Goal: Contribute content: Contribute content

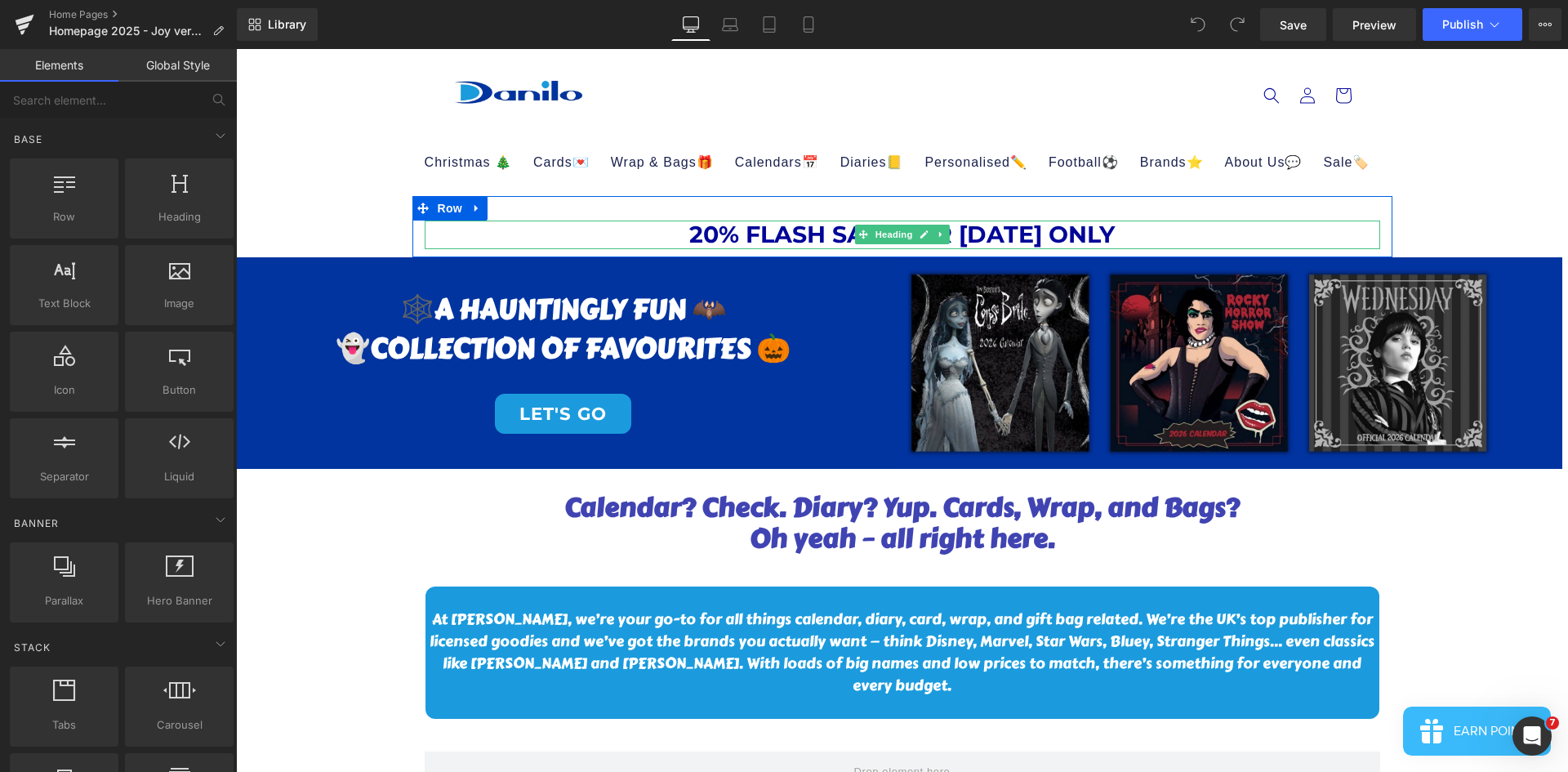
click at [676, 228] on h1 "20% FLASH SALE FOR [DATE] ONLY" at bounding box center [902, 234] width 955 height 28
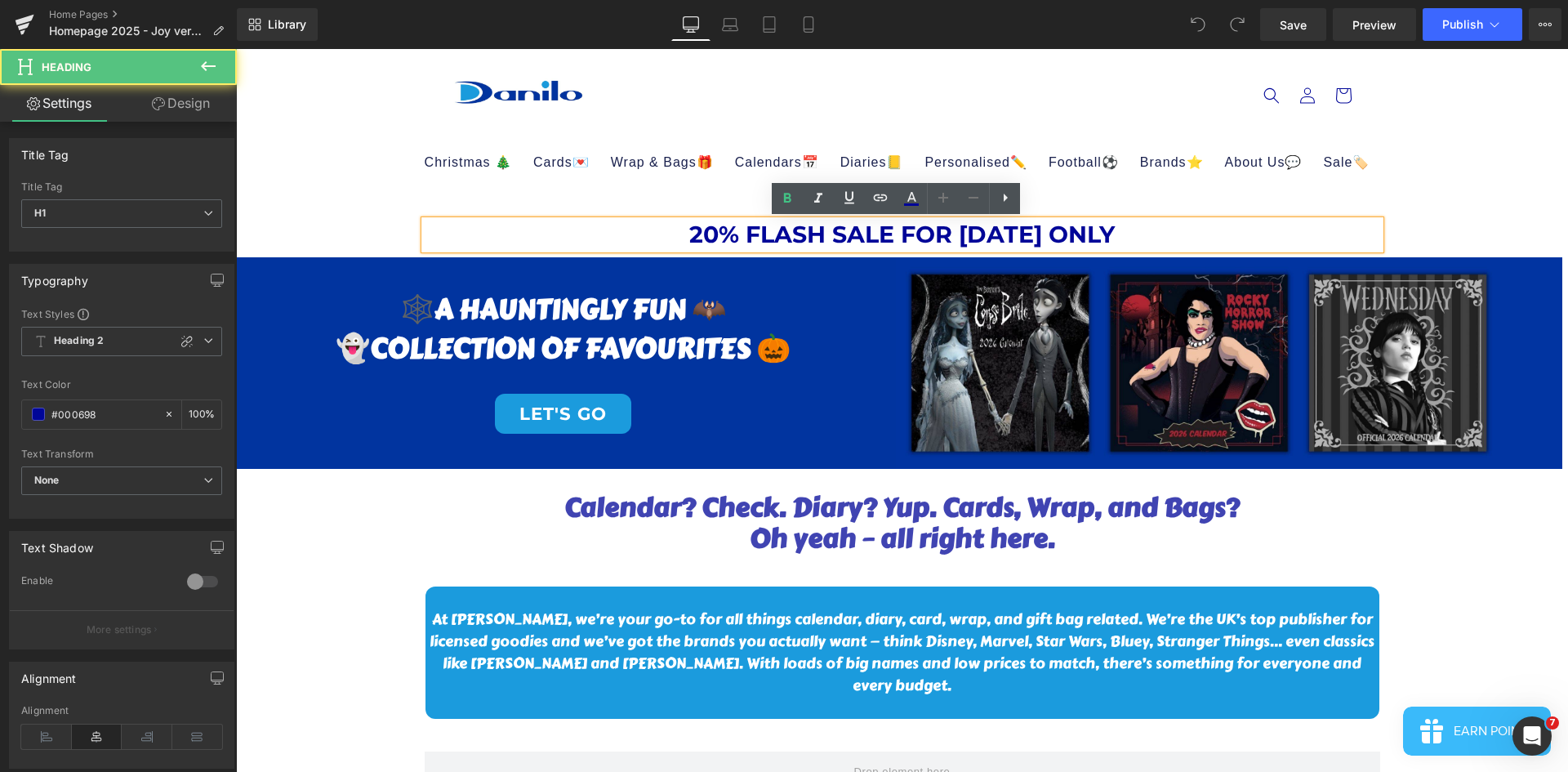
click at [692, 230] on h1 "20% FLASH SALE FOR [DATE] ONLY" at bounding box center [902, 234] width 955 height 28
click at [685, 230] on h1 "20% FLASH SALE FOR [DATE] ONLY" at bounding box center [902, 234] width 955 height 28
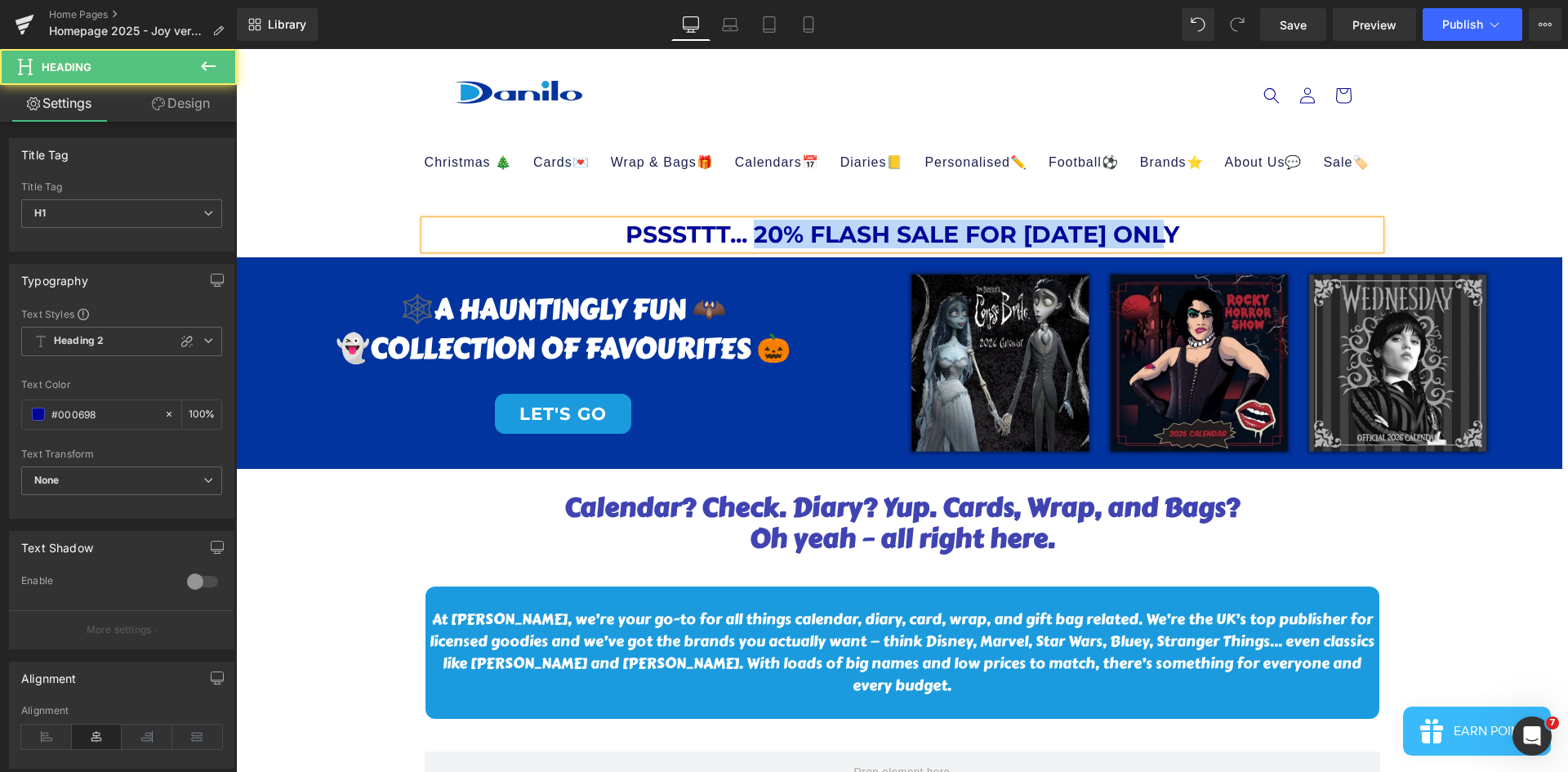
drag, startPoint x: 754, startPoint y: 231, endPoint x: 1183, endPoint y: 214, distance: 429.3
click at [1183, 214] on div "PSSSTTT... 20% FLASH SALE FOR [DATE] ONLY Heading Row" at bounding box center [903, 225] width 980 height 60
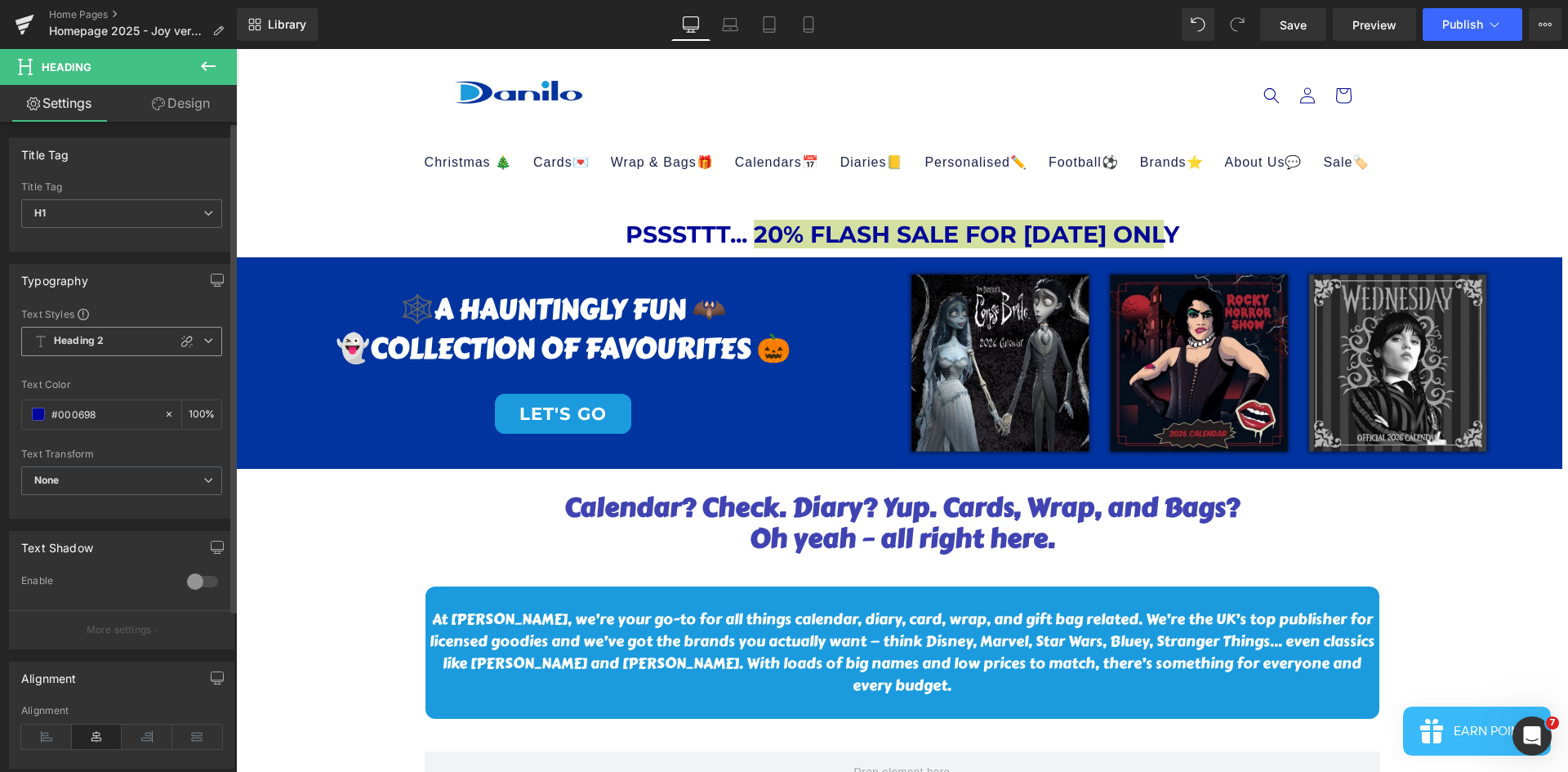
click at [97, 348] on b "Heading 2" at bounding box center [79, 341] width 50 height 14
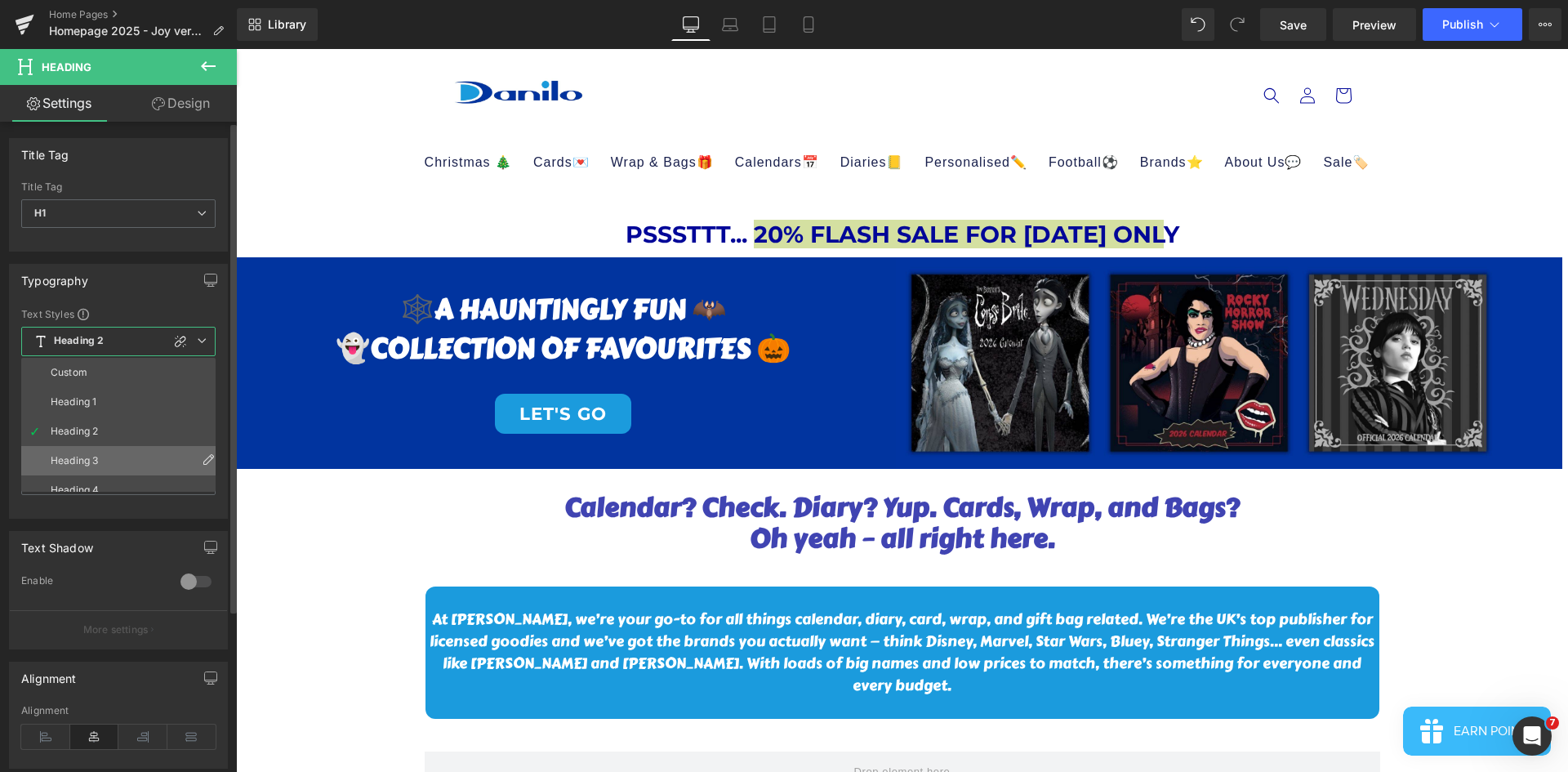
click at [102, 468] on li "Heading 3" at bounding box center [122, 460] width 202 height 30
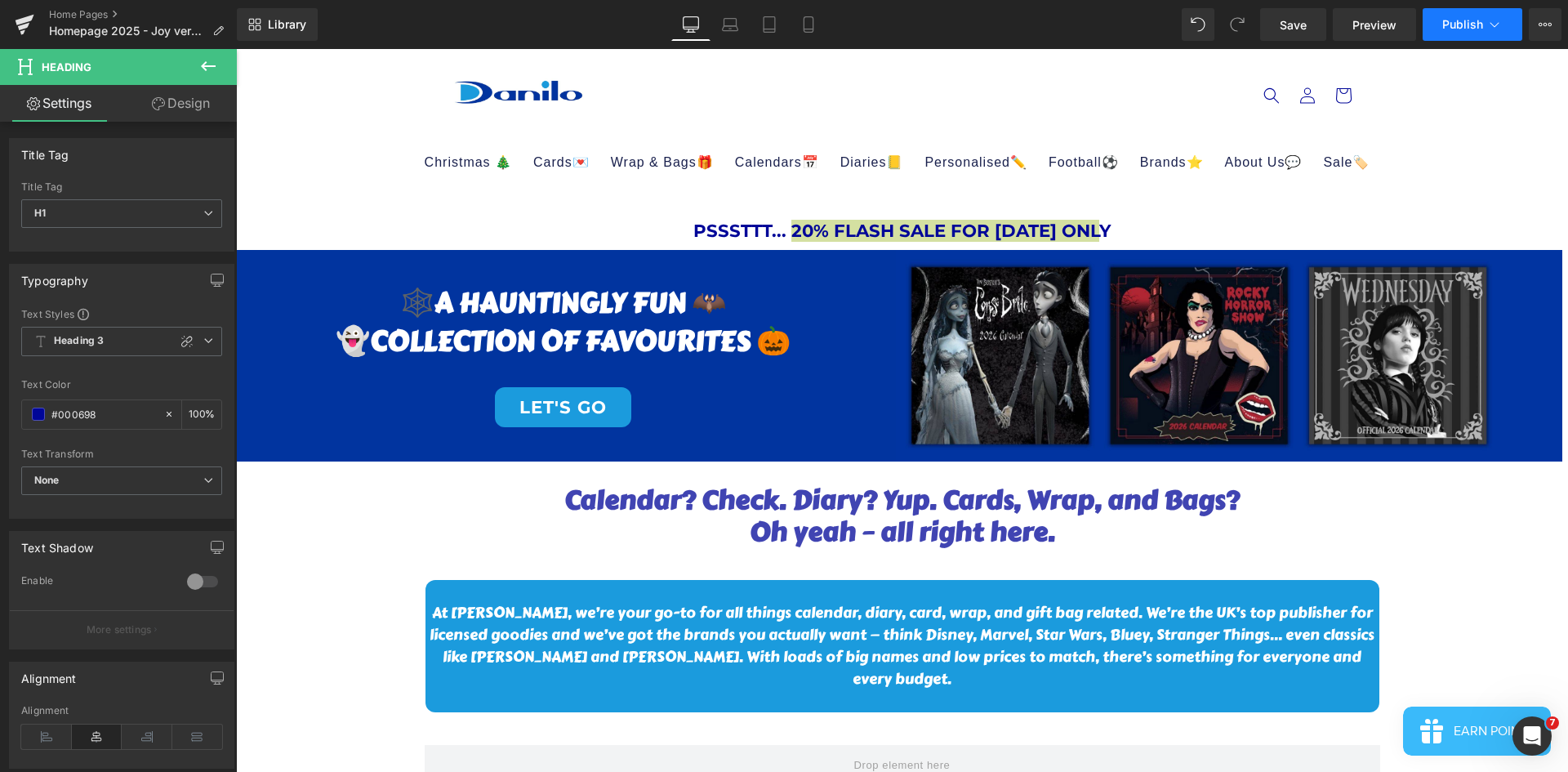
click at [1467, 19] on span "Publish" at bounding box center [1463, 24] width 41 height 13
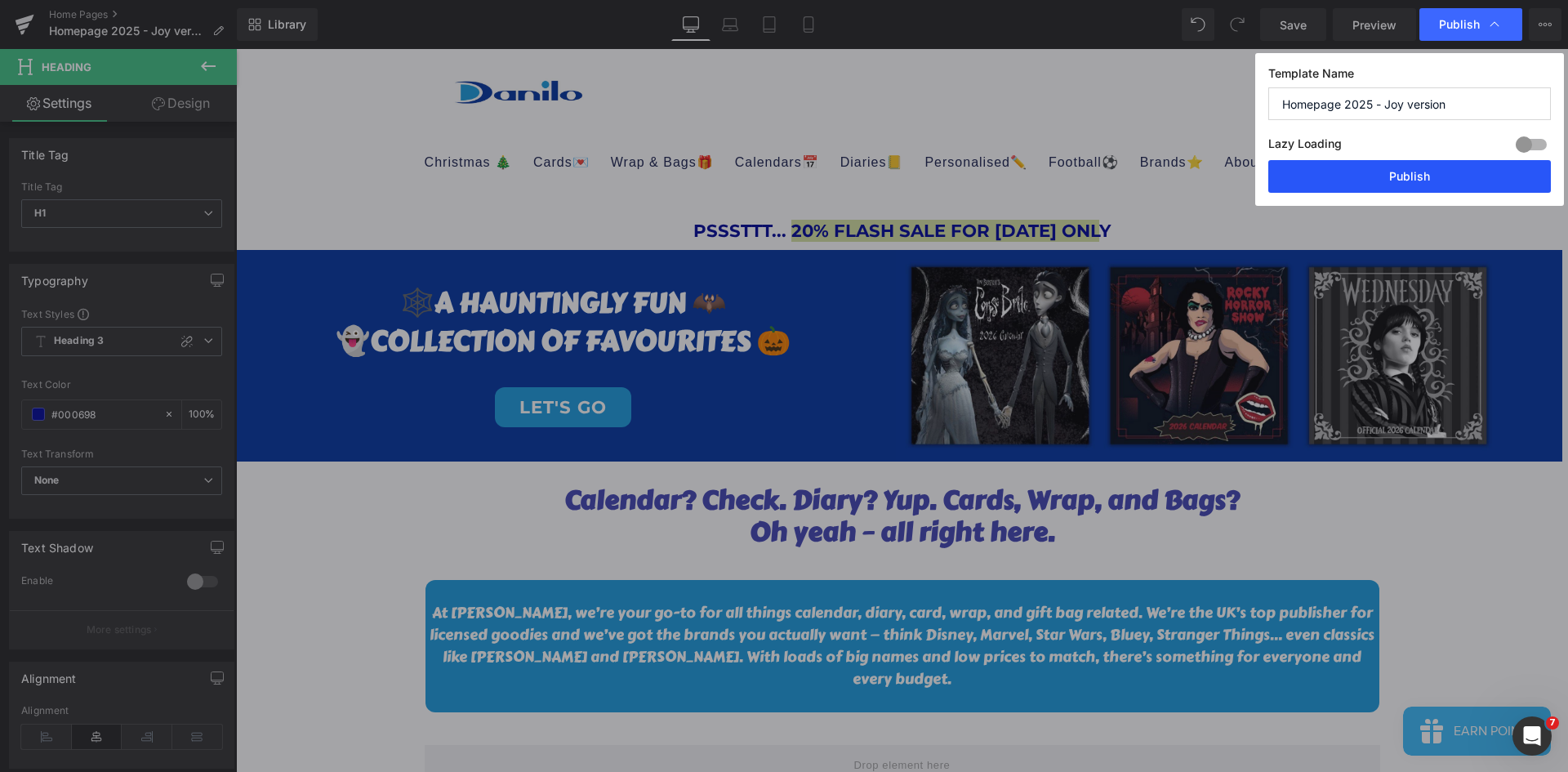
click at [1433, 171] on button "Publish" at bounding box center [1409, 176] width 282 height 33
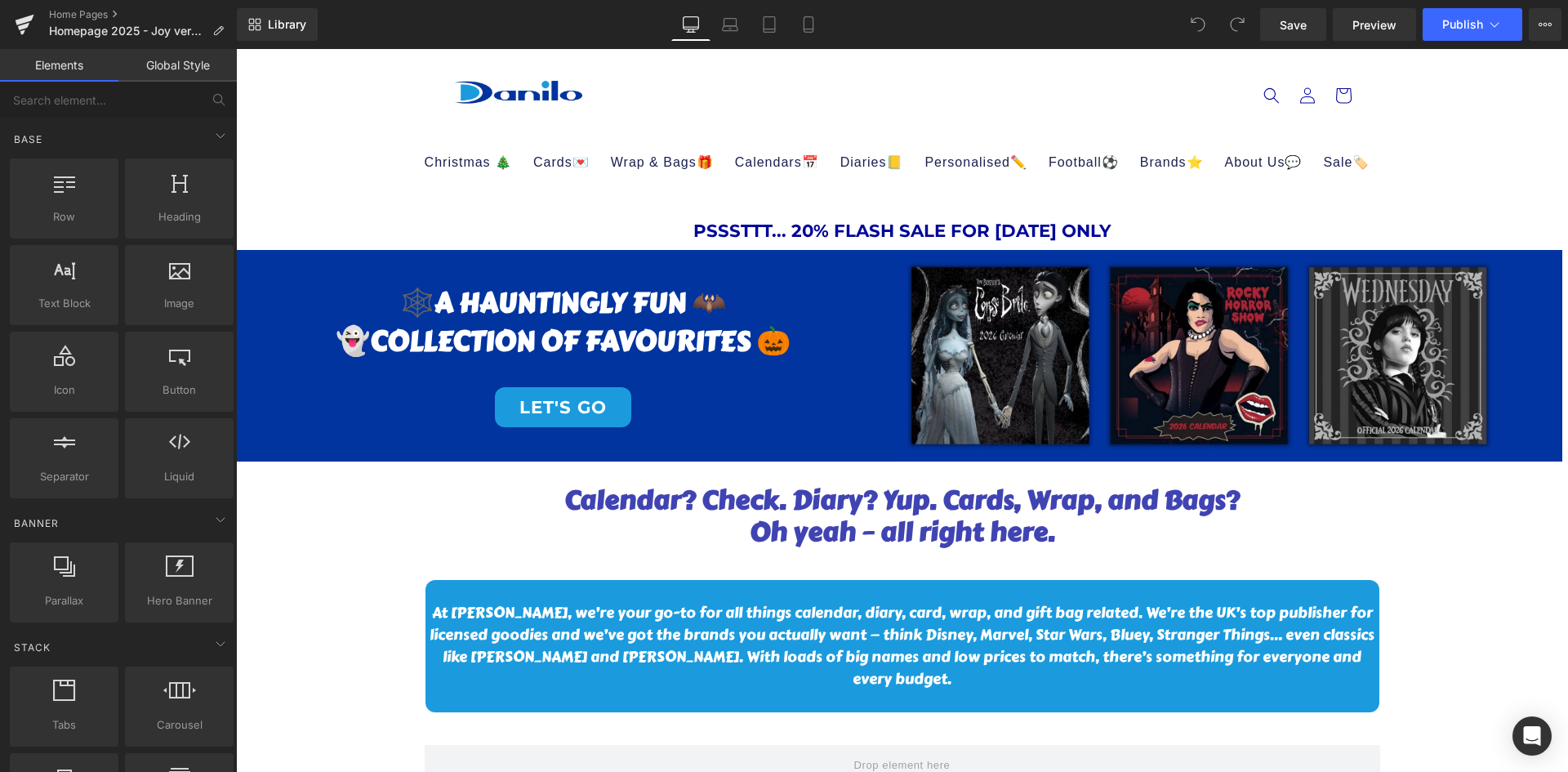
click at [1198, 361] on div "Image" at bounding box center [1229, 356] width 666 height 212
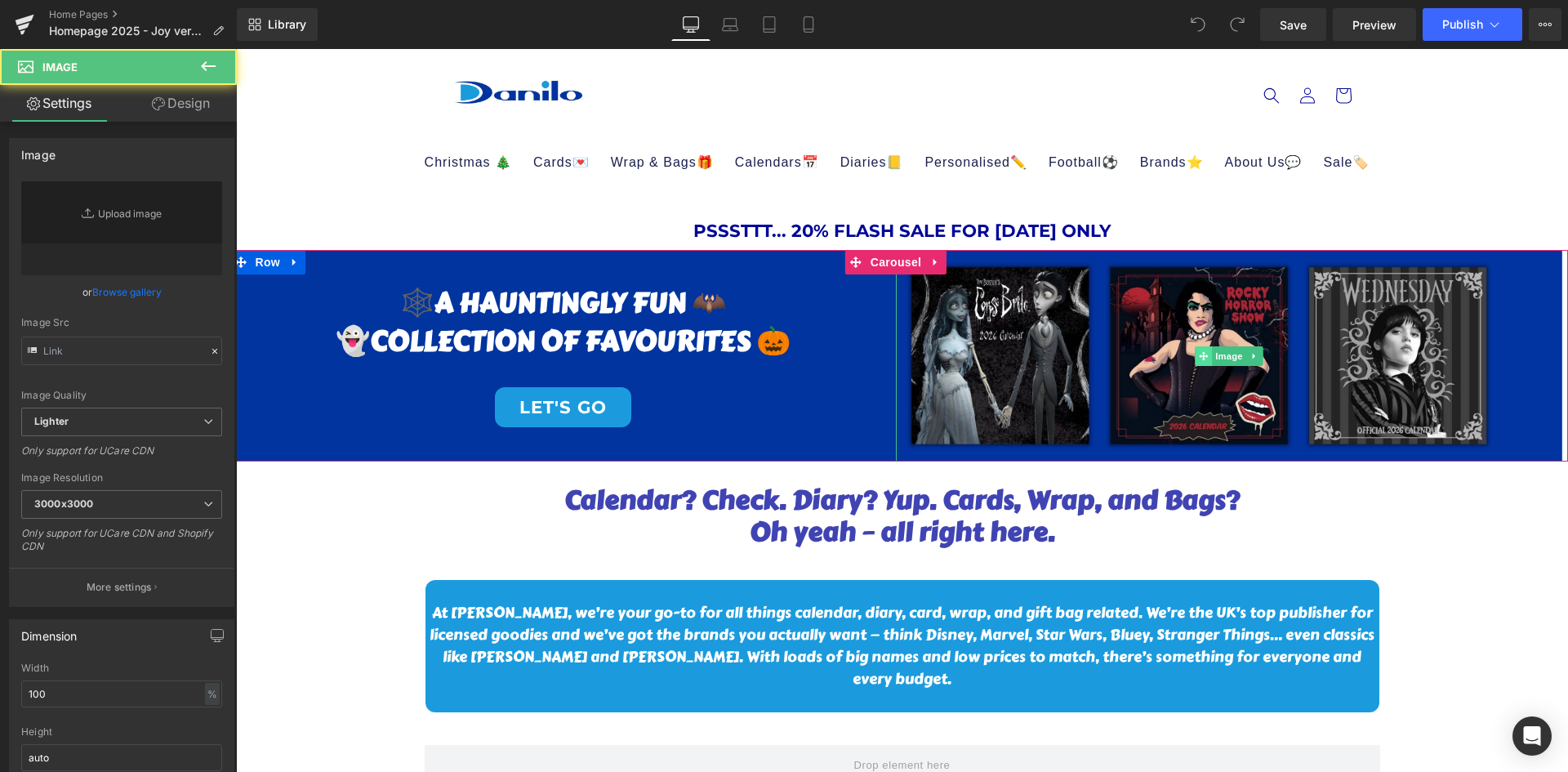
type input "https://ucarecdn.com/00456a86-c4e0-4704-9833-aeeb0da23d72/-/format/auto/-/previ…"
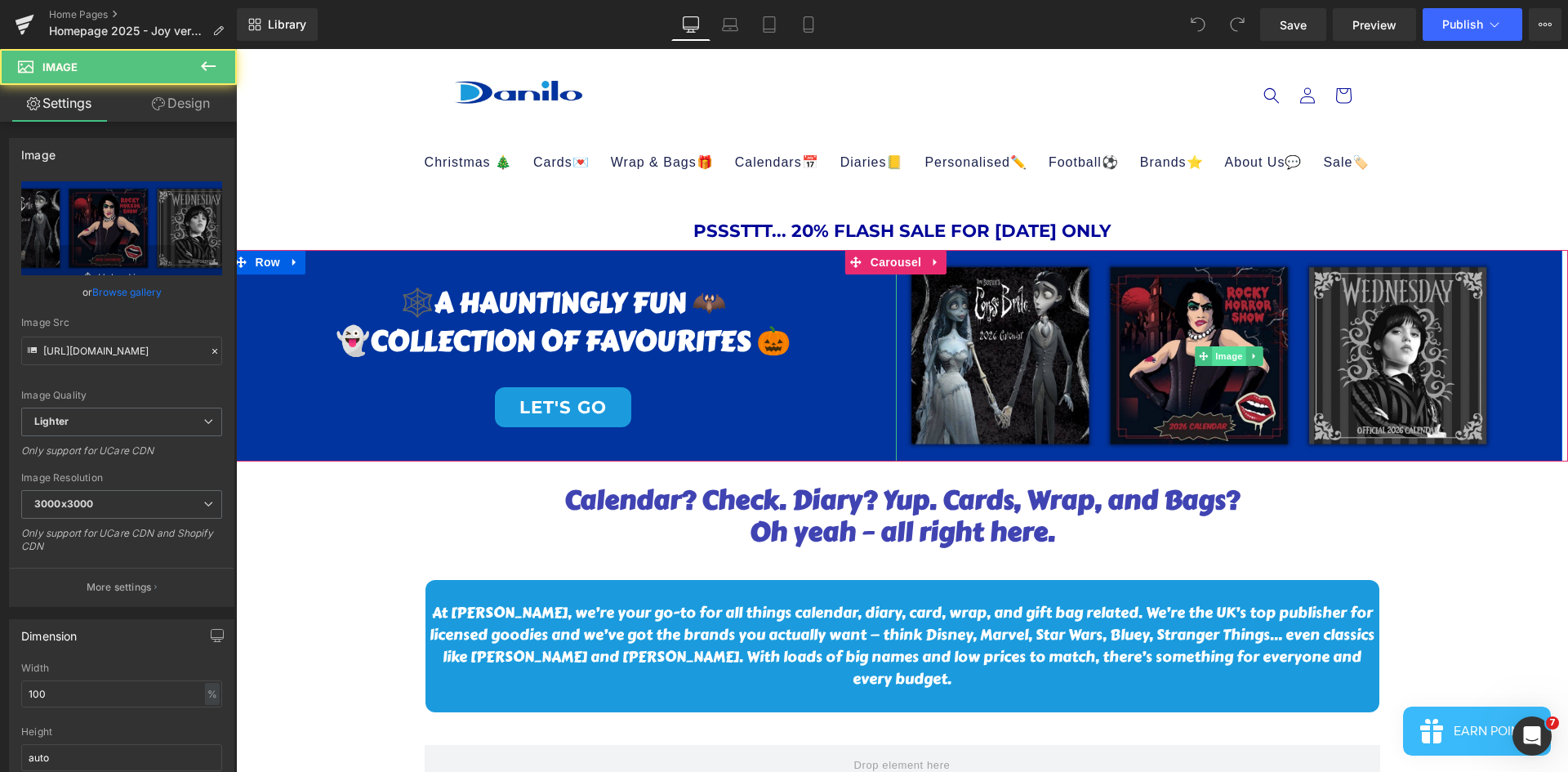
click at [1226, 358] on span "Image" at bounding box center [1229, 356] width 34 height 19
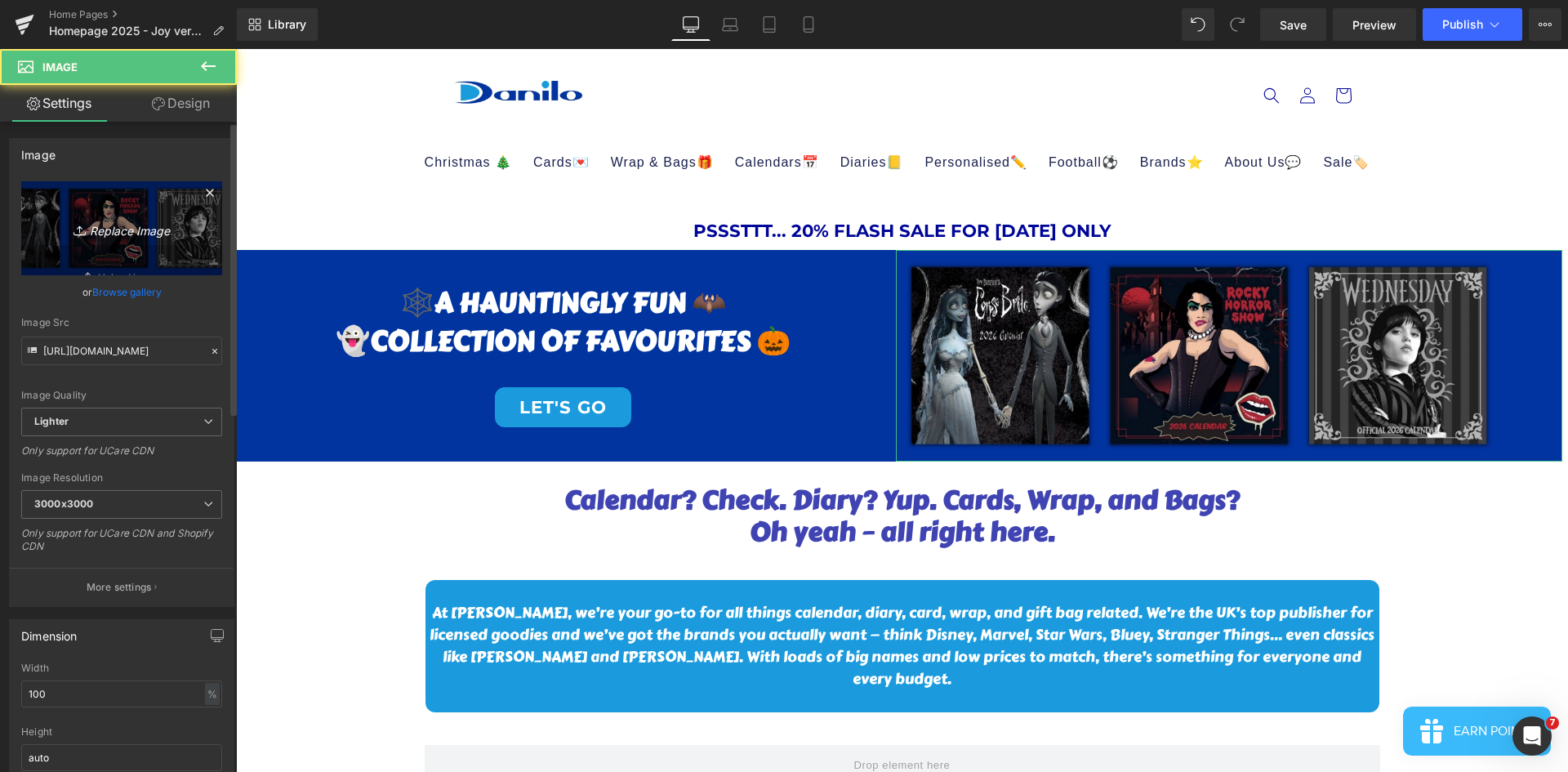
click at [143, 237] on icon "Replace Image" at bounding box center [121, 228] width 131 height 20
type input "C:\fakepath\SPOOKY SEASON.jpg"
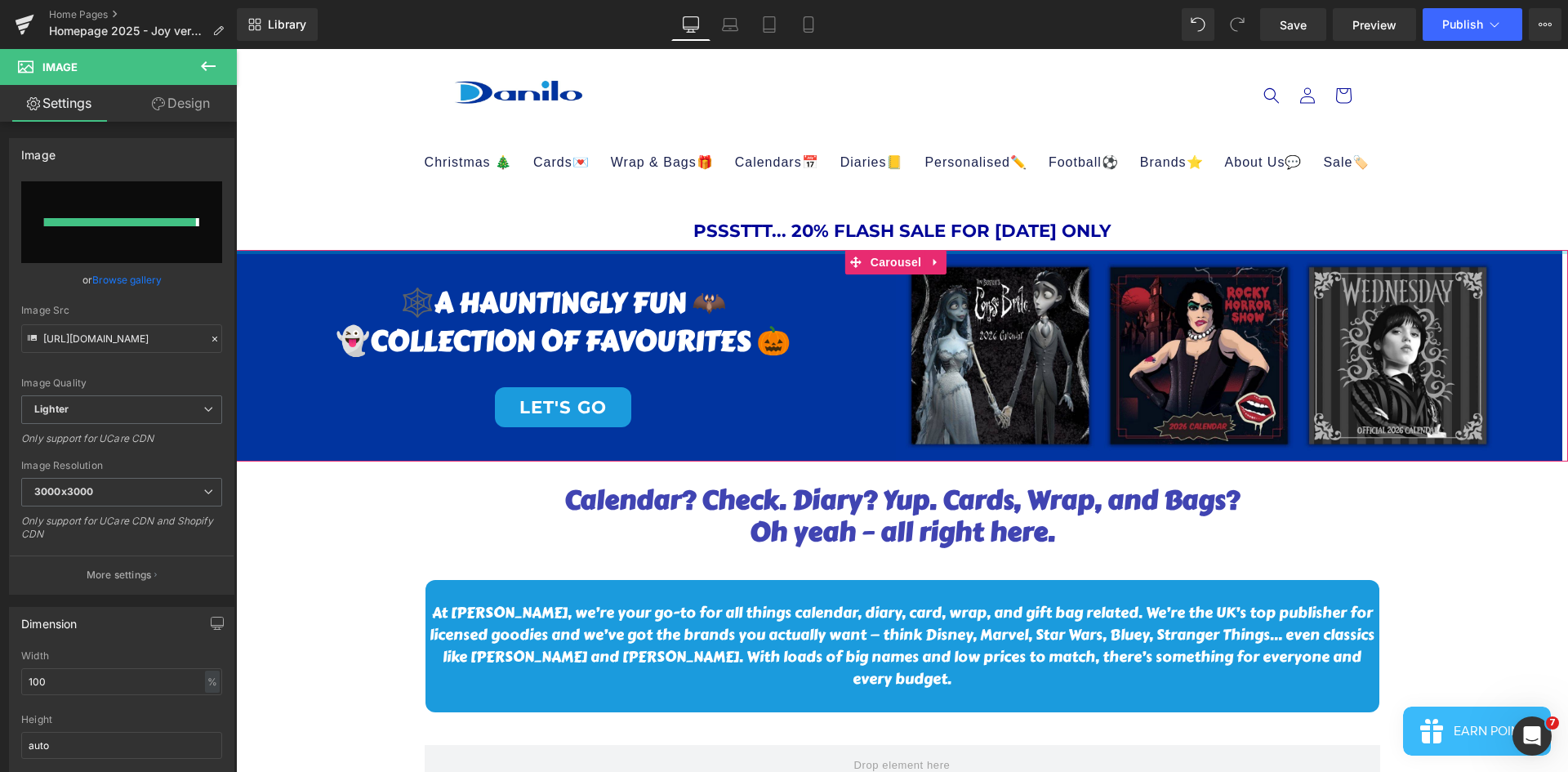
type input "https://ucarecdn.com/ab382acc-e563-4276-b9f4-6bb47da252f6/-/format/auto/-/previ…"
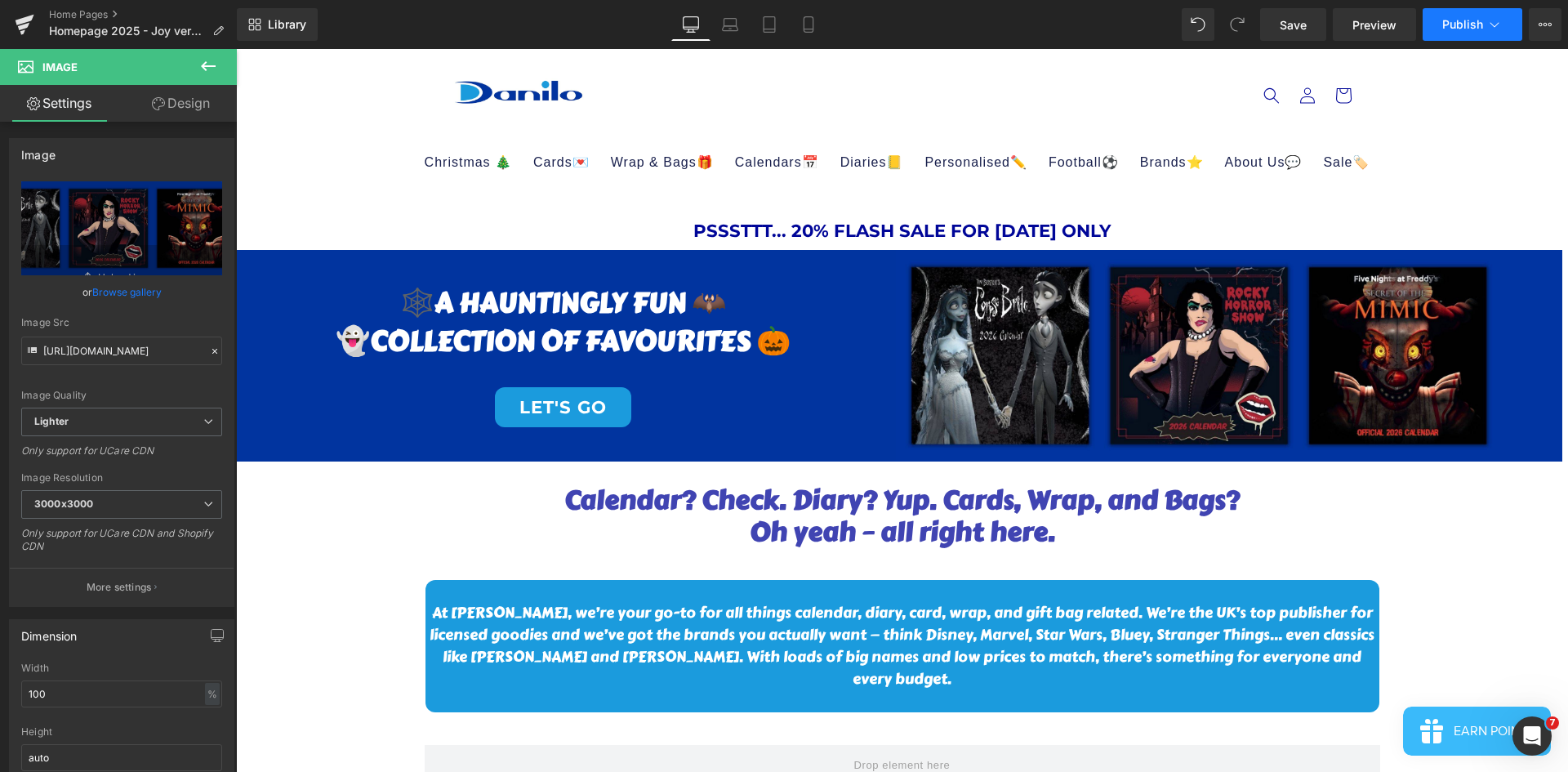
click at [1464, 26] on span "Publish" at bounding box center [1463, 24] width 41 height 13
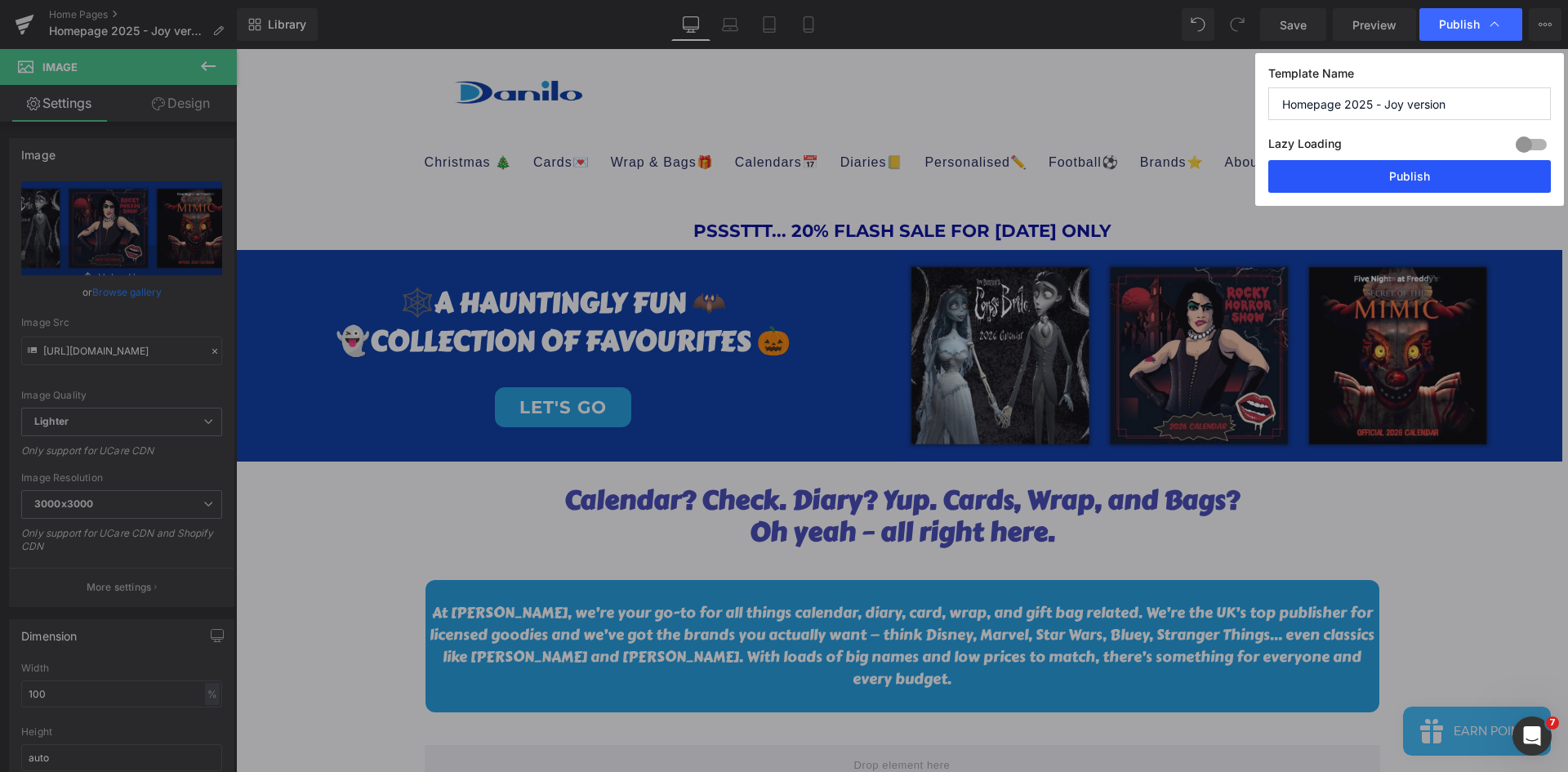
drag, startPoint x: 1448, startPoint y: 185, endPoint x: 1214, endPoint y: 136, distance: 239.1
click at [1448, 185] on button "Publish" at bounding box center [1409, 176] width 282 height 33
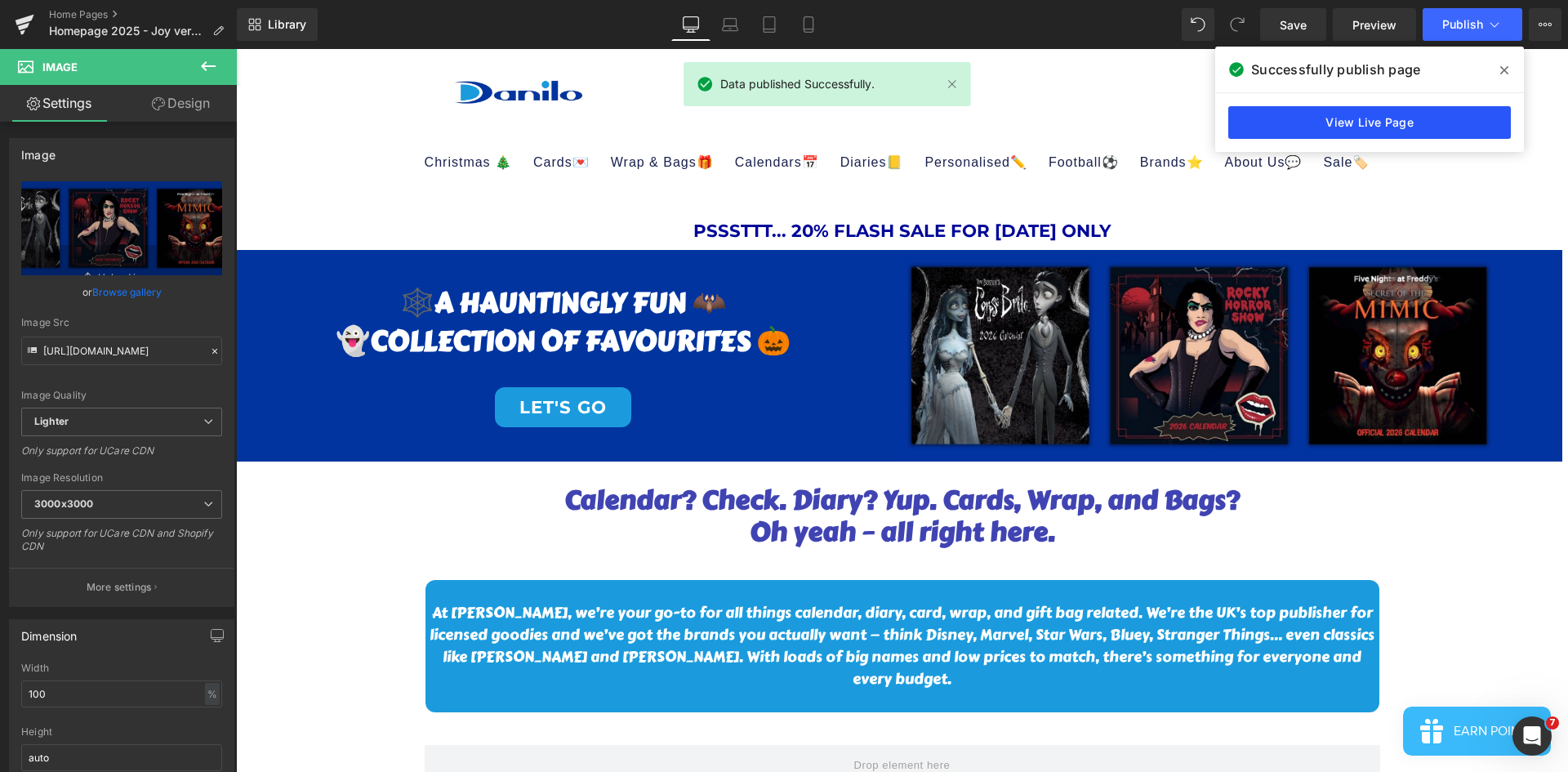
click at [1416, 114] on link "View Live Page" at bounding box center [1369, 122] width 282 height 33
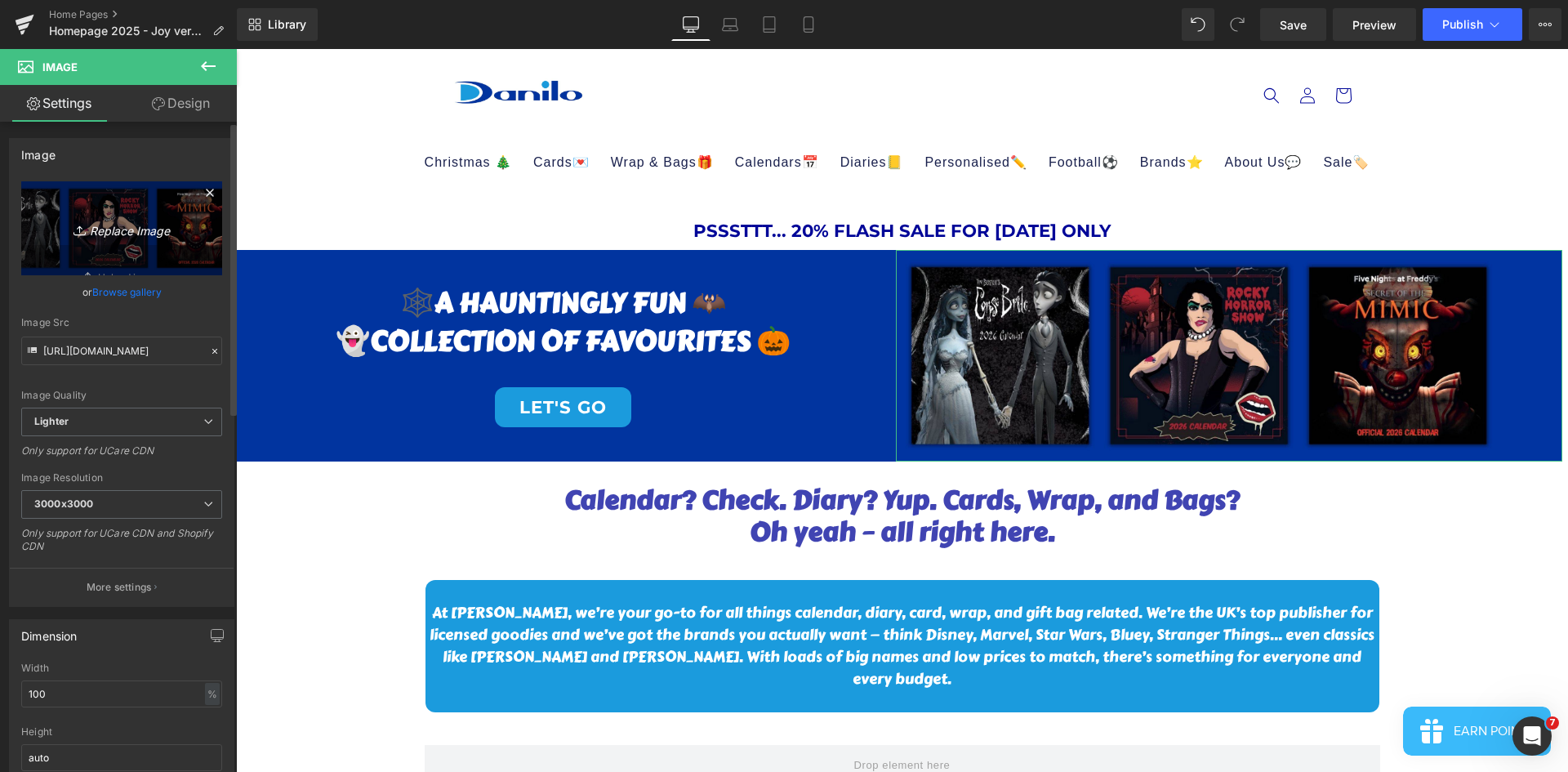
click at [97, 219] on icon "Replace Image" at bounding box center [121, 228] width 131 height 20
type input "C:\fakepath\SPOOKY SEASON (1).jpg"
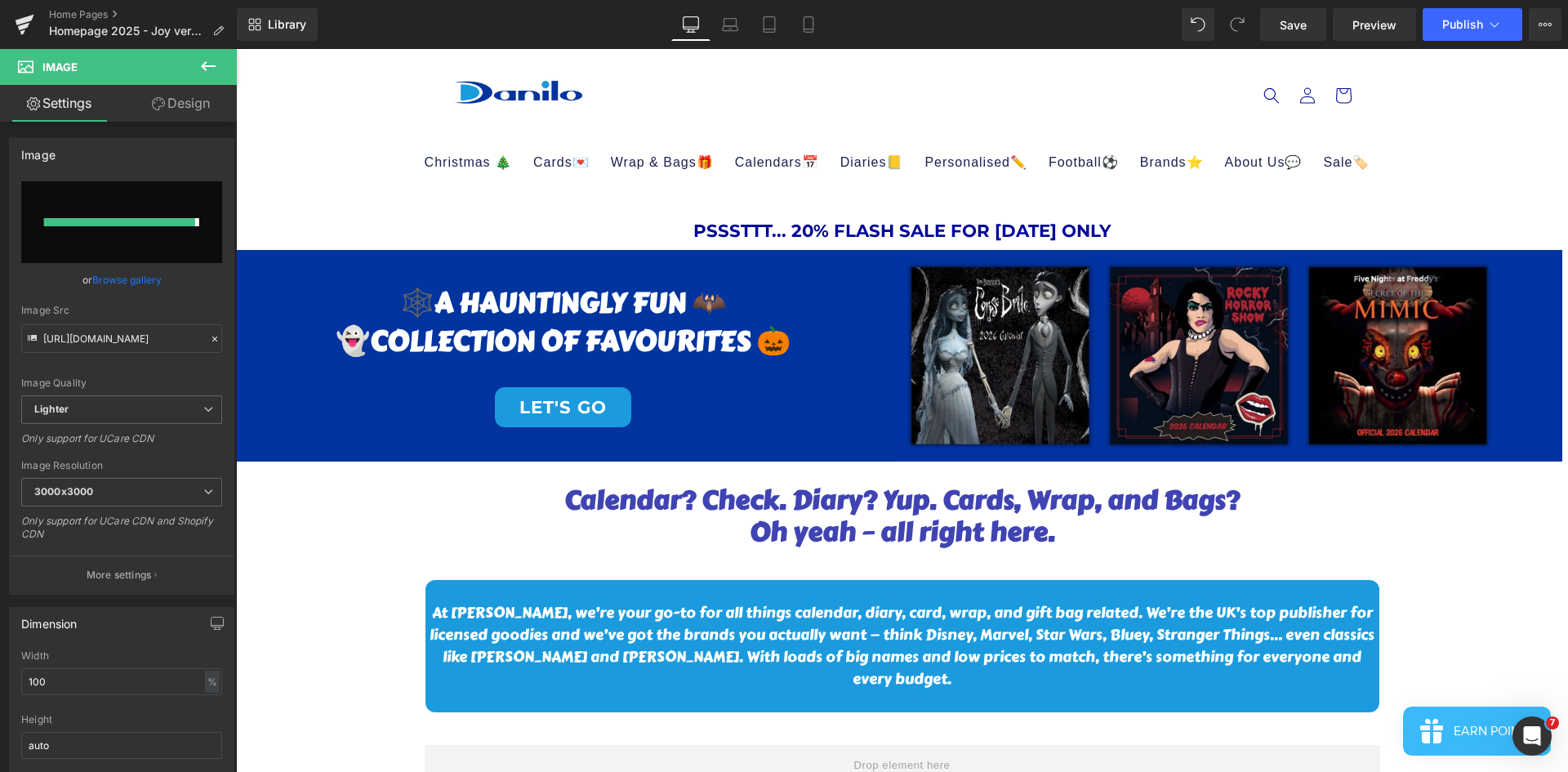
type input "https://ucarecdn.com/c4e26f70-15e0-4cb9-b092-4bcff3cece60/-/format/auto/-/previ…"
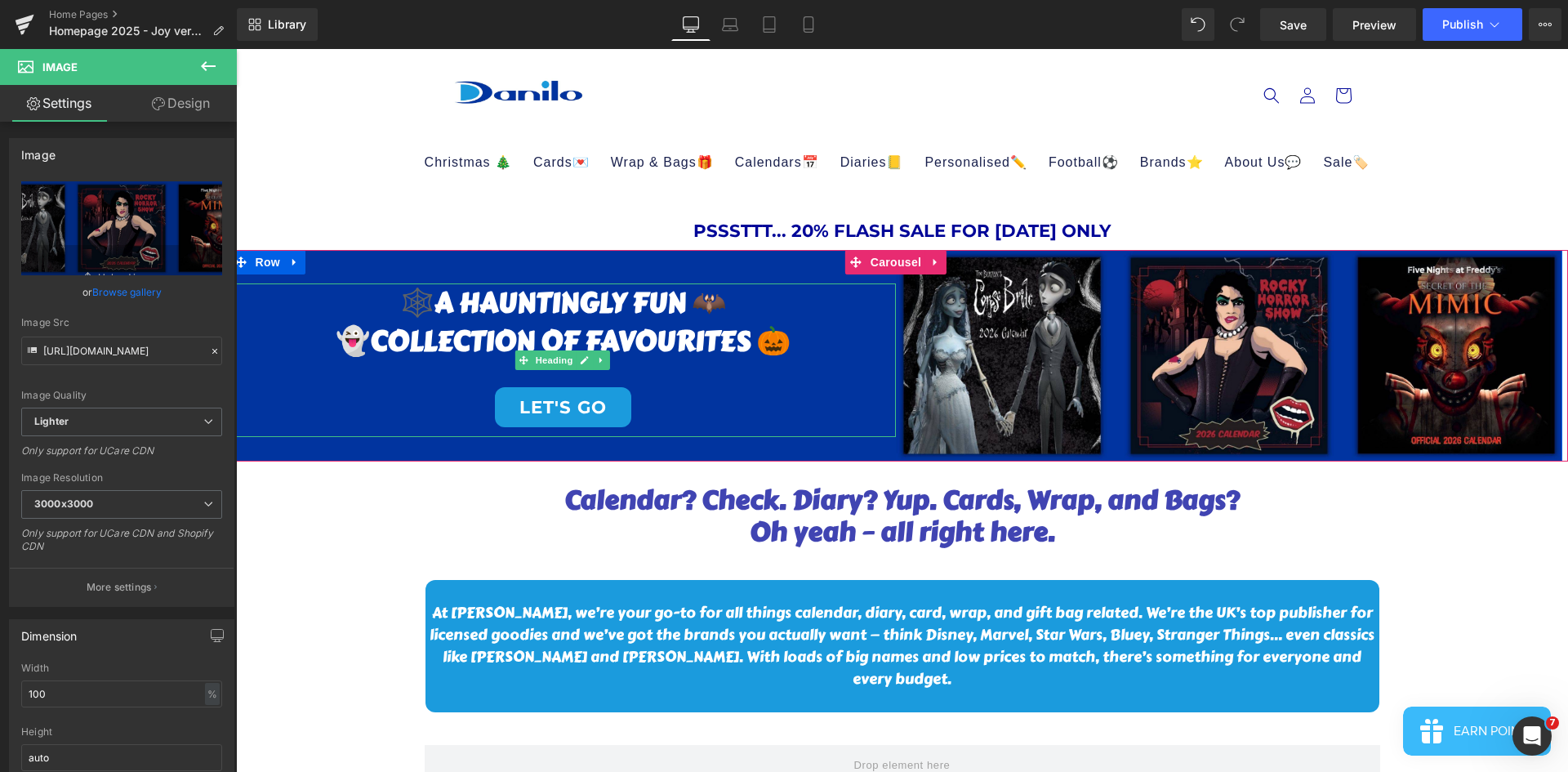
click at [725, 305] on h1 "🕸️A HAUNTINGLY FUN 🦇" at bounding box center [564, 303] width 666 height 39
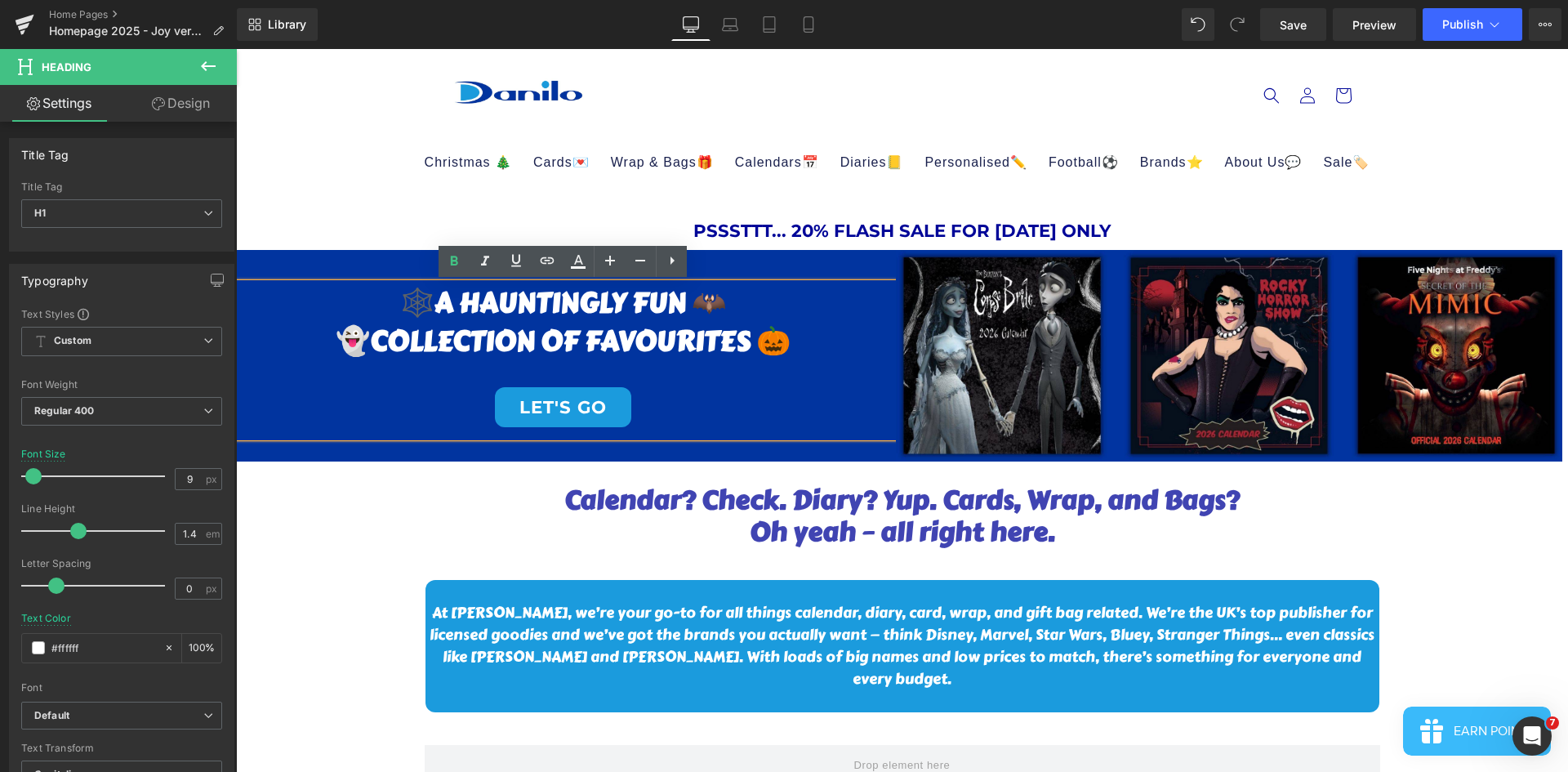
click at [725, 304] on h1 "🕸️A HAUNTINGLY FUN 🦇" at bounding box center [564, 303] width 666 height 39
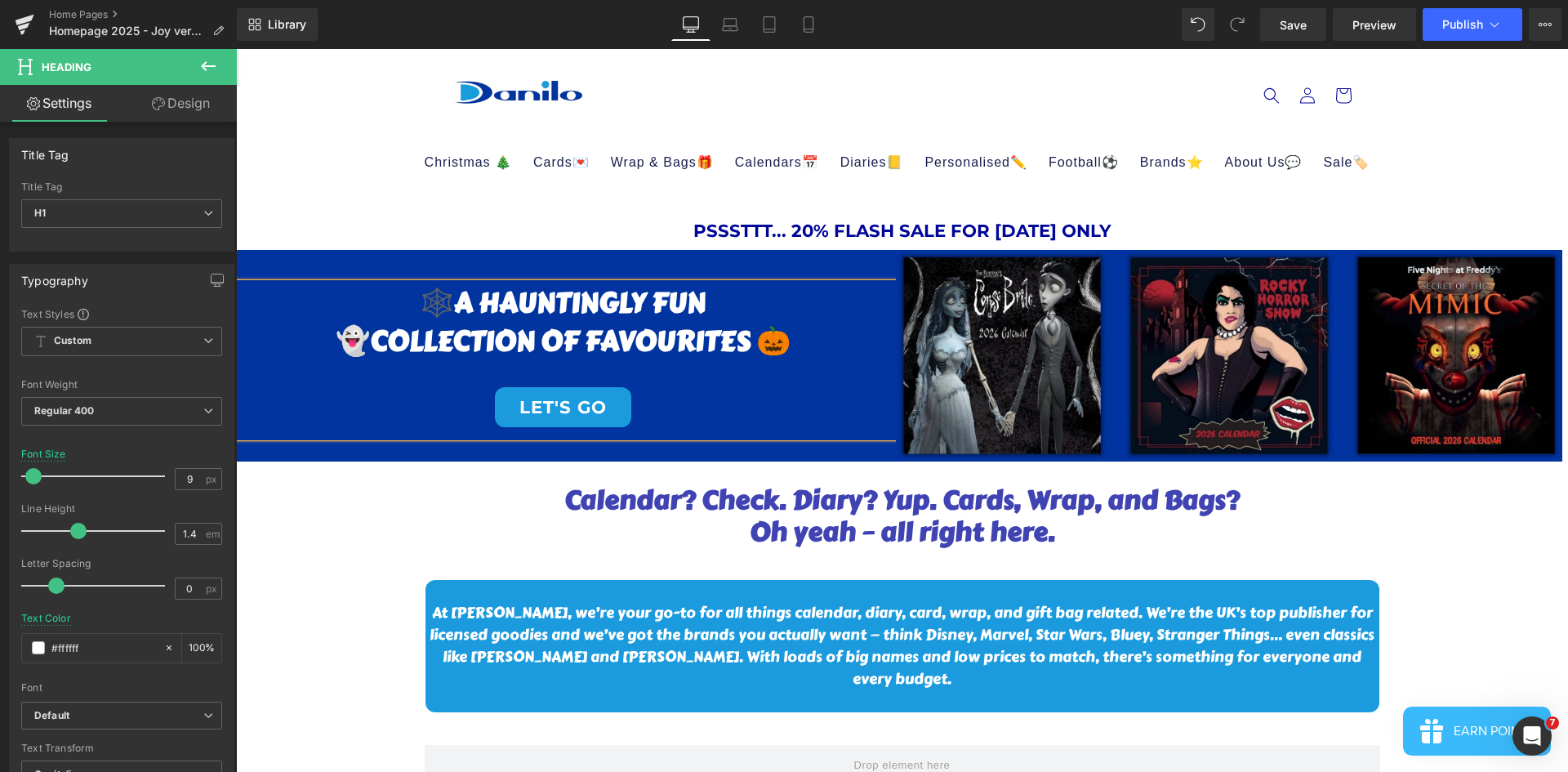
click at [375, 338] on h1 "👻COLLECTION OF FAVOURITES 🎃" at bounding box center [564, 342] width 666 height 39
drag, startPoint x: 1112, startPoint y: 73, endPoint x: 1354, endPoint y: 64, distance: 242.2
click at [1114, 73] on header "Christmas 🎄 Advent Calendars Advent Calendars Bluey Disney Frozen Harry Potter …" at bounding box center [903, 122] width 980 height 147
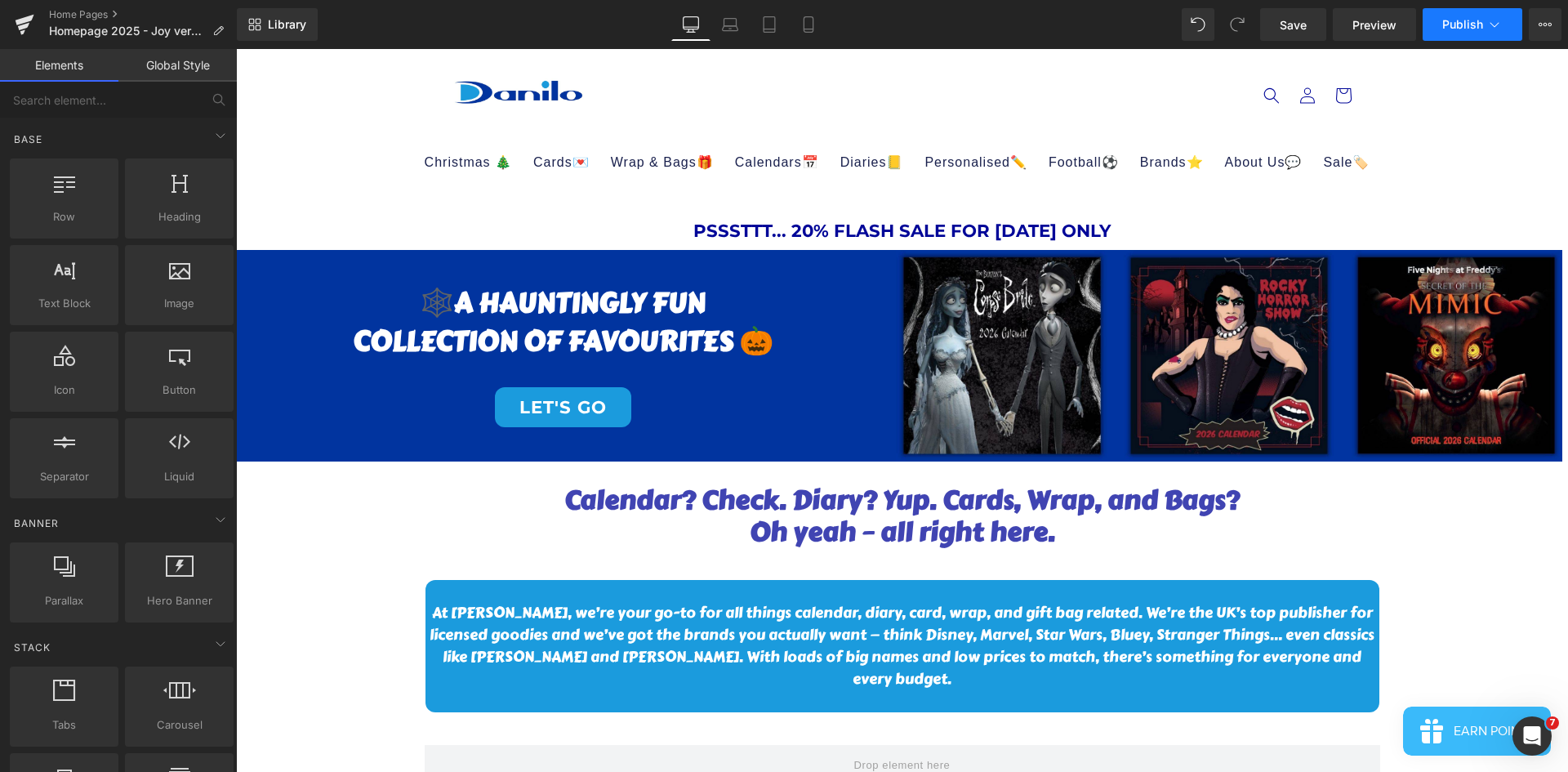
click at [1465, 19] on span "Publish" at bounding box center [1463, 24] width 41 height 13
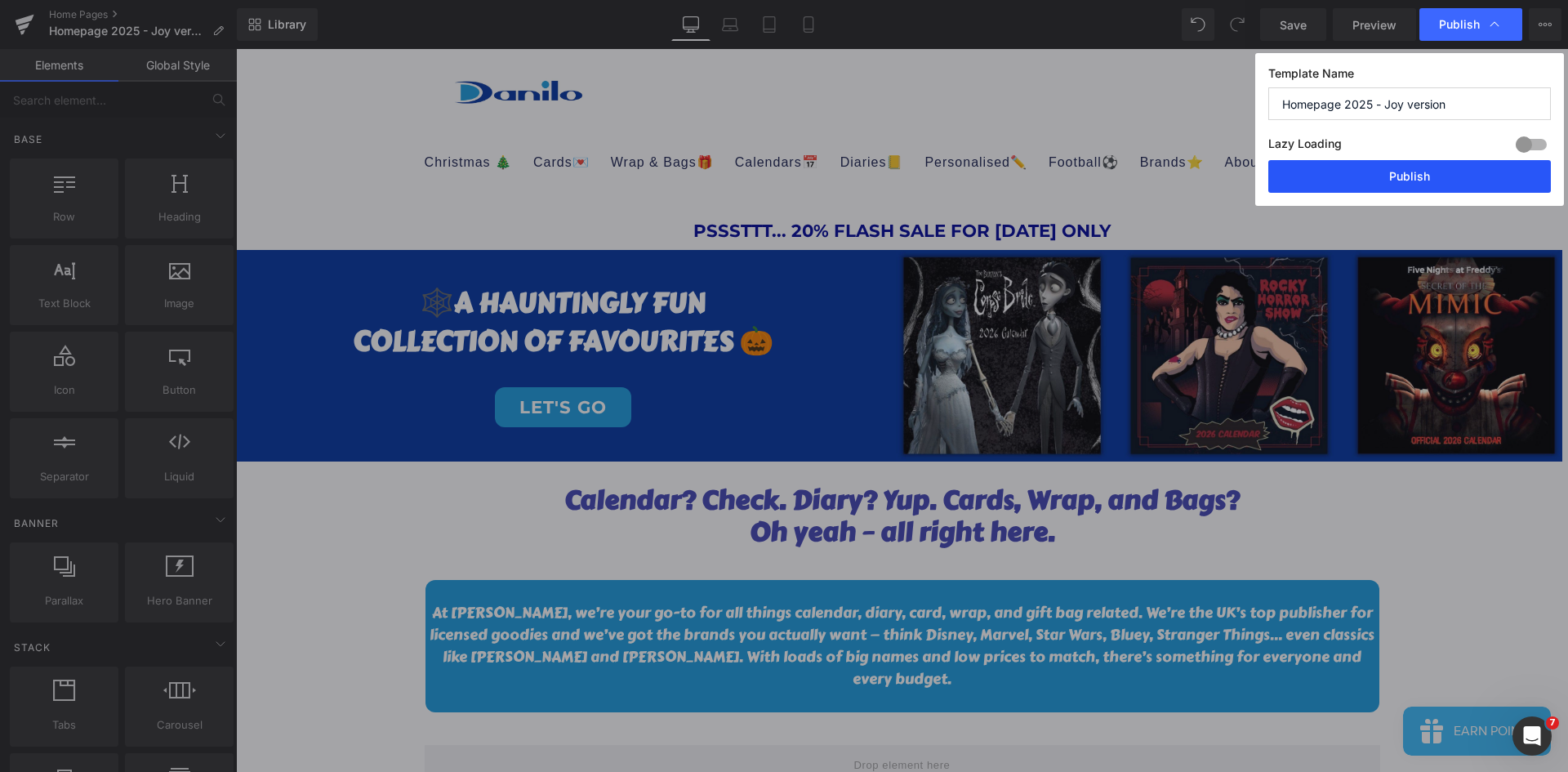
click at [1459, 174] on button "Publish" at bounding box center [1409, 176] width 282 height 33
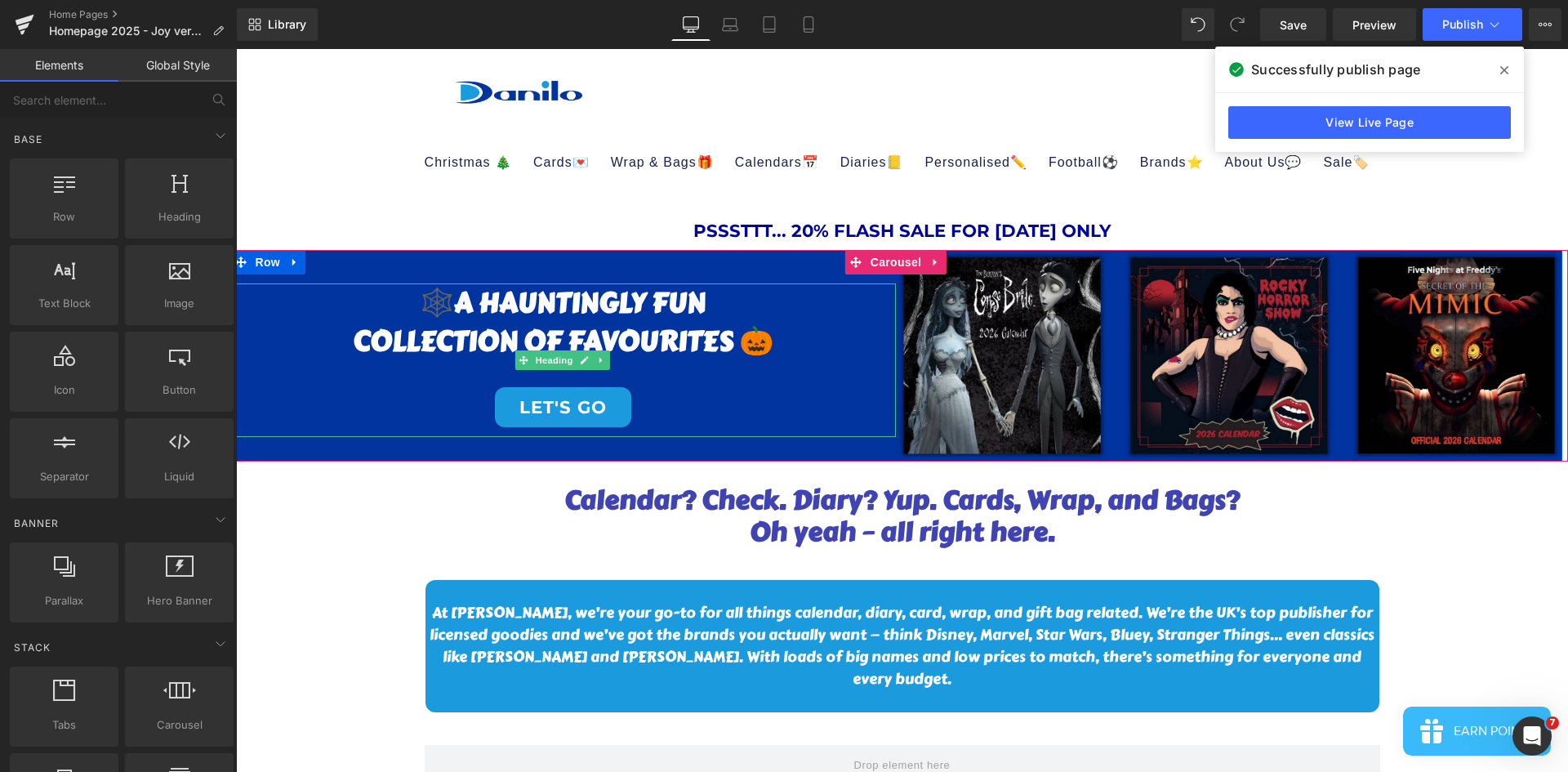
drag, startPoint x: 460, startPoint y: 298, endPoint x: 450, endPoint y: 297, distance: 10.0
click at [460, 298] on h1 "🕸️A HAUNTINGLY FUN" at bounding box center [564, 303] width 666 height 39
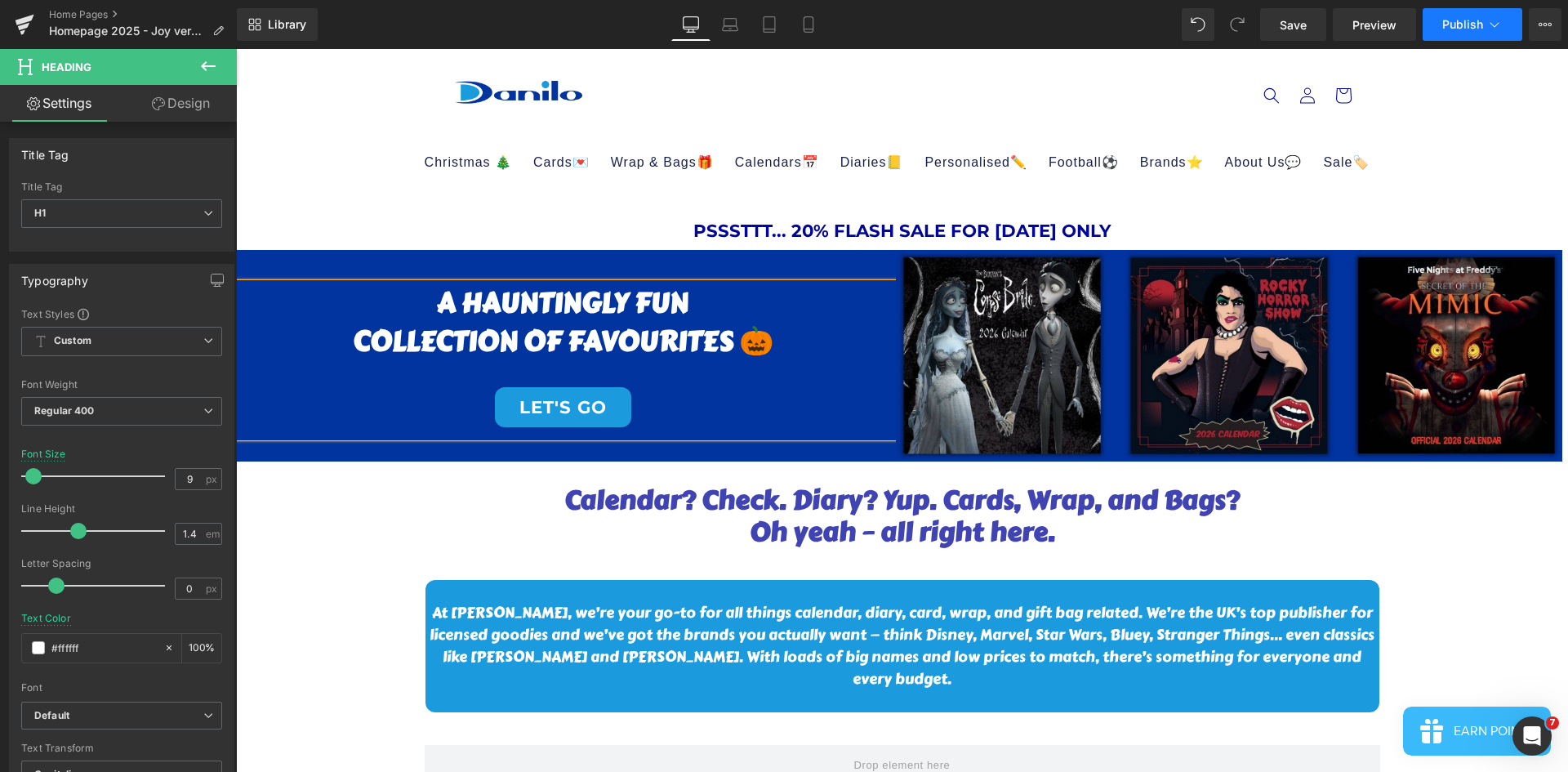
click at [1469, 27] on span "Publish" at bounding box center [1463, 24] width 41 height 13
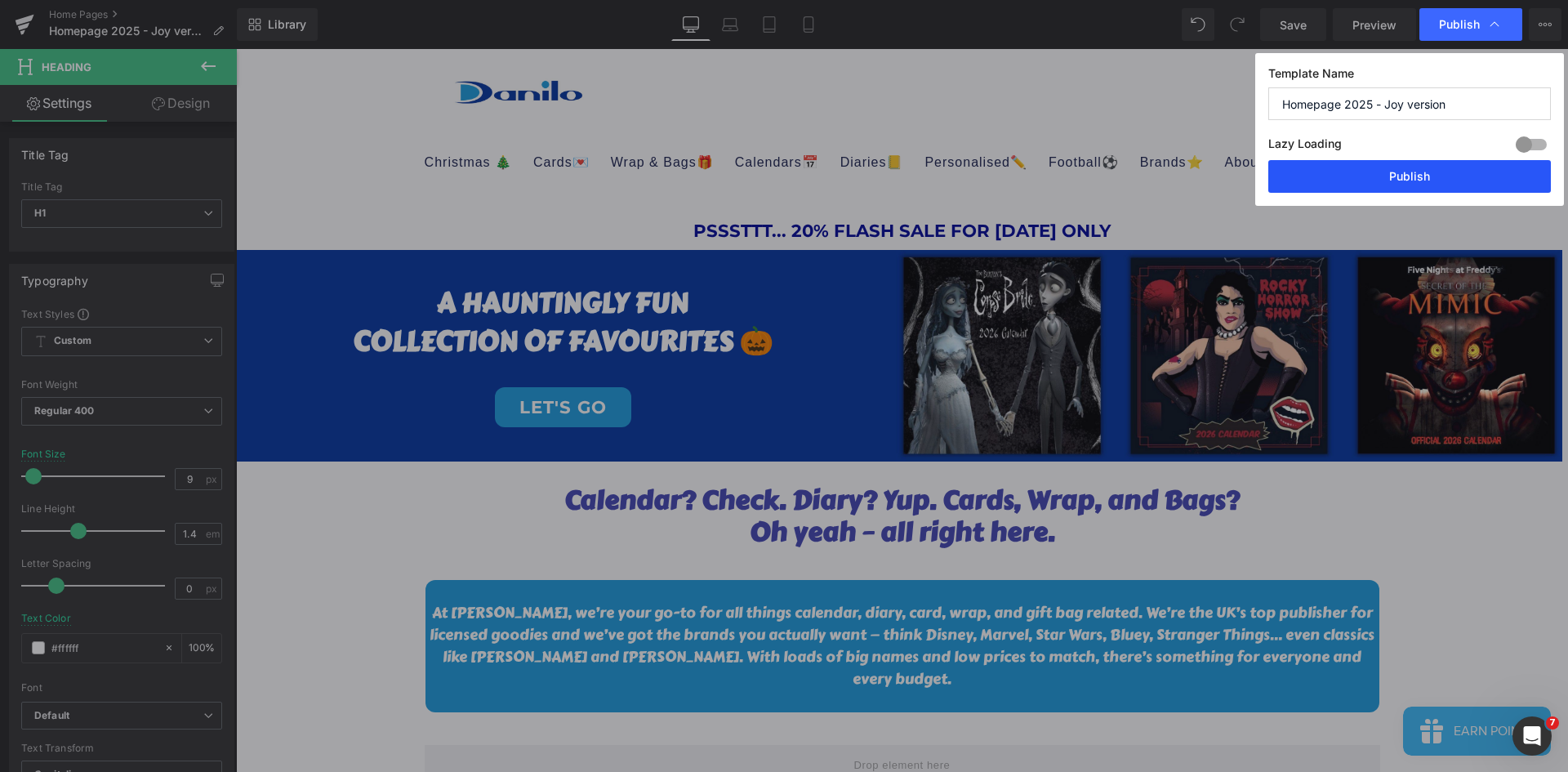
click at [1432, 173] on button "Publish" at bounding box center [1409, 176] width 282 height 33
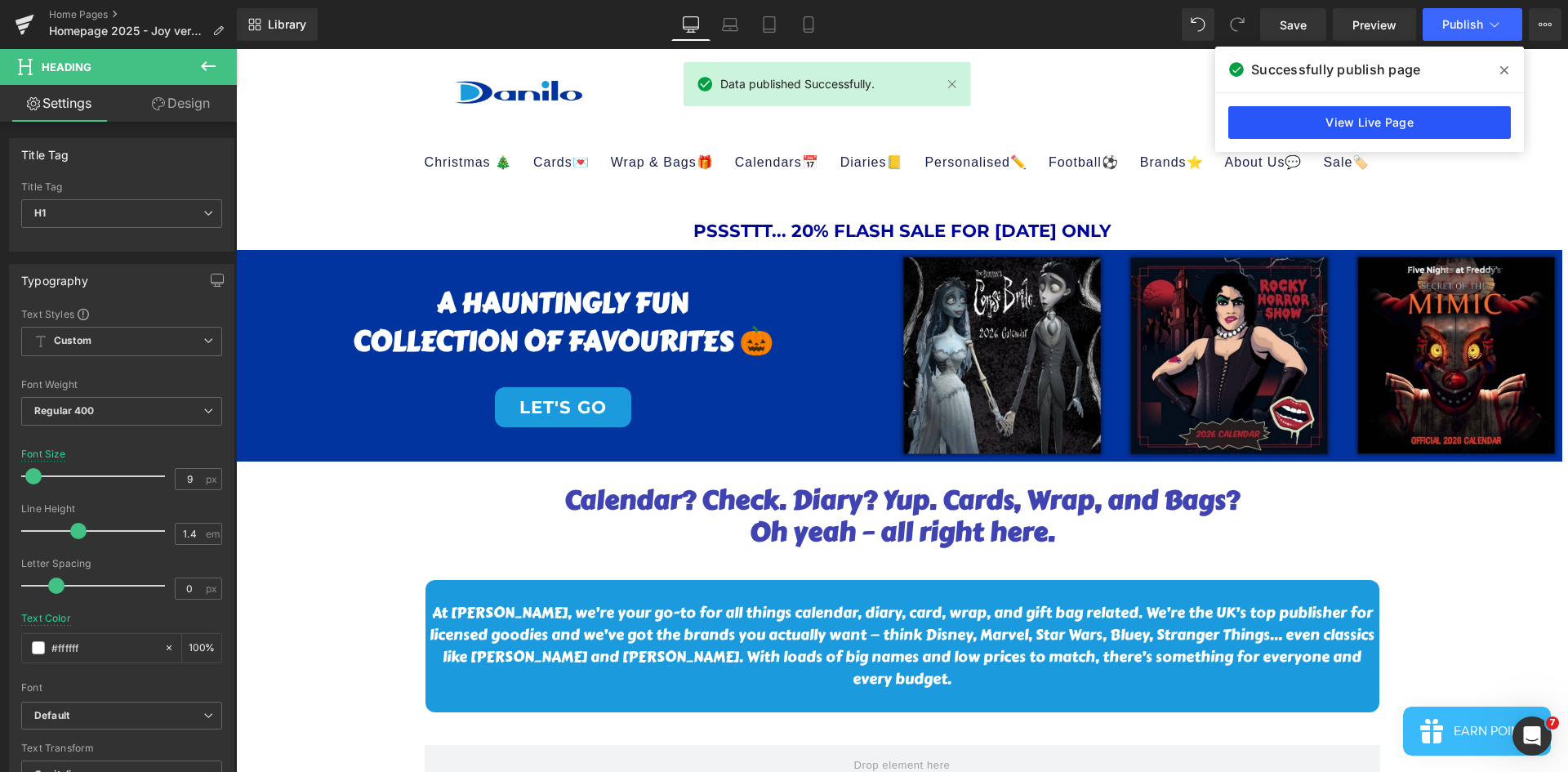
click at [1435, 123] on link "View Live Page" at bounding box center [1369, 122] width 282 height 33
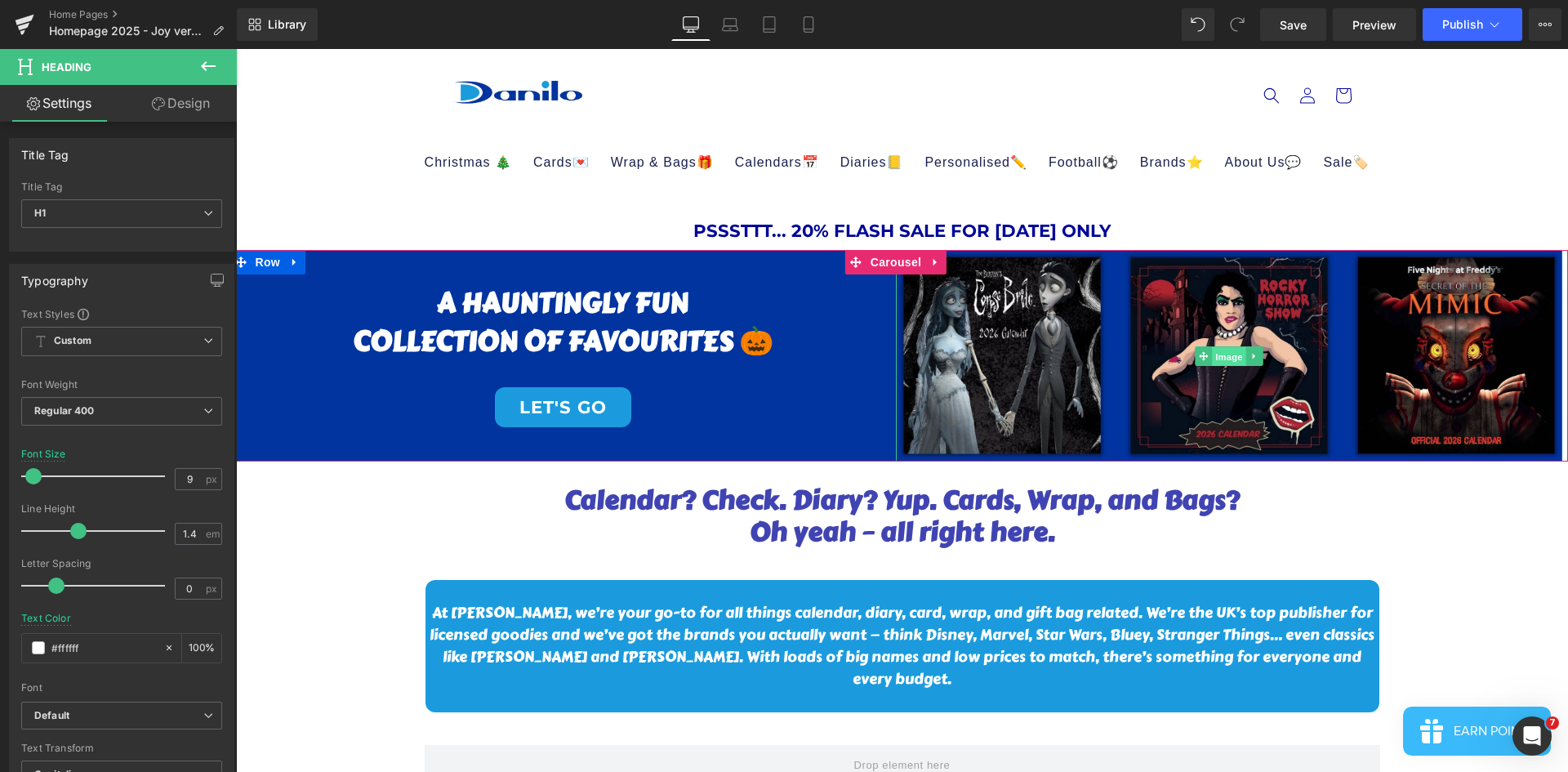
click at [1232, 360] on span "Image" at bounding box center [1229, 356] width 34 height 19
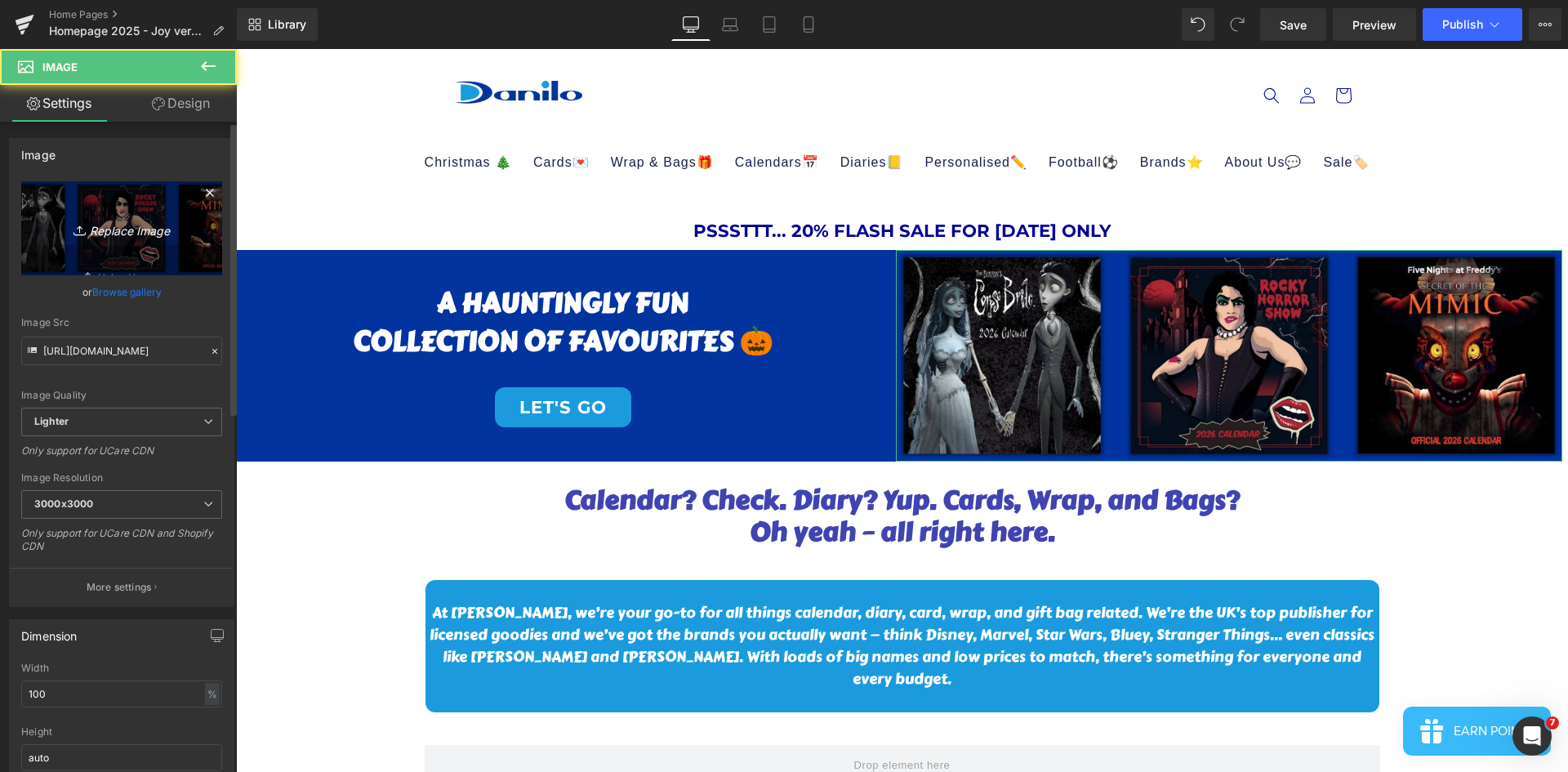
click at [123, 240] on link "Replace Image" at bounding box center [121, 228] width 201 height 94
type input "C:\fakepath\SPOOKY SEASON (2).jpg"
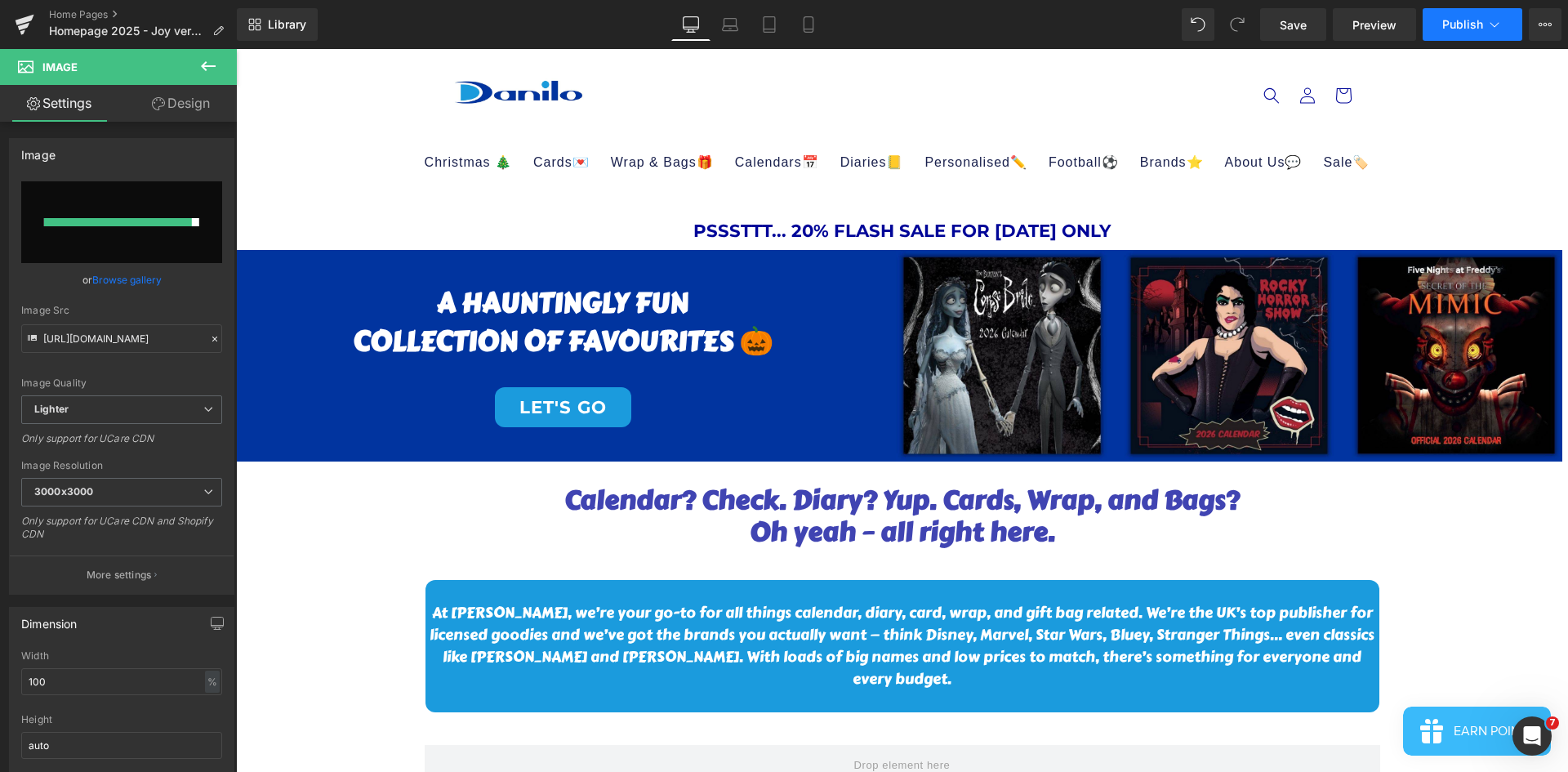
type input "https://ucarecdn.com/dd0b0441-ef00-424c-989a-754fe5ae34e2/-/format/auto/-/previ…"
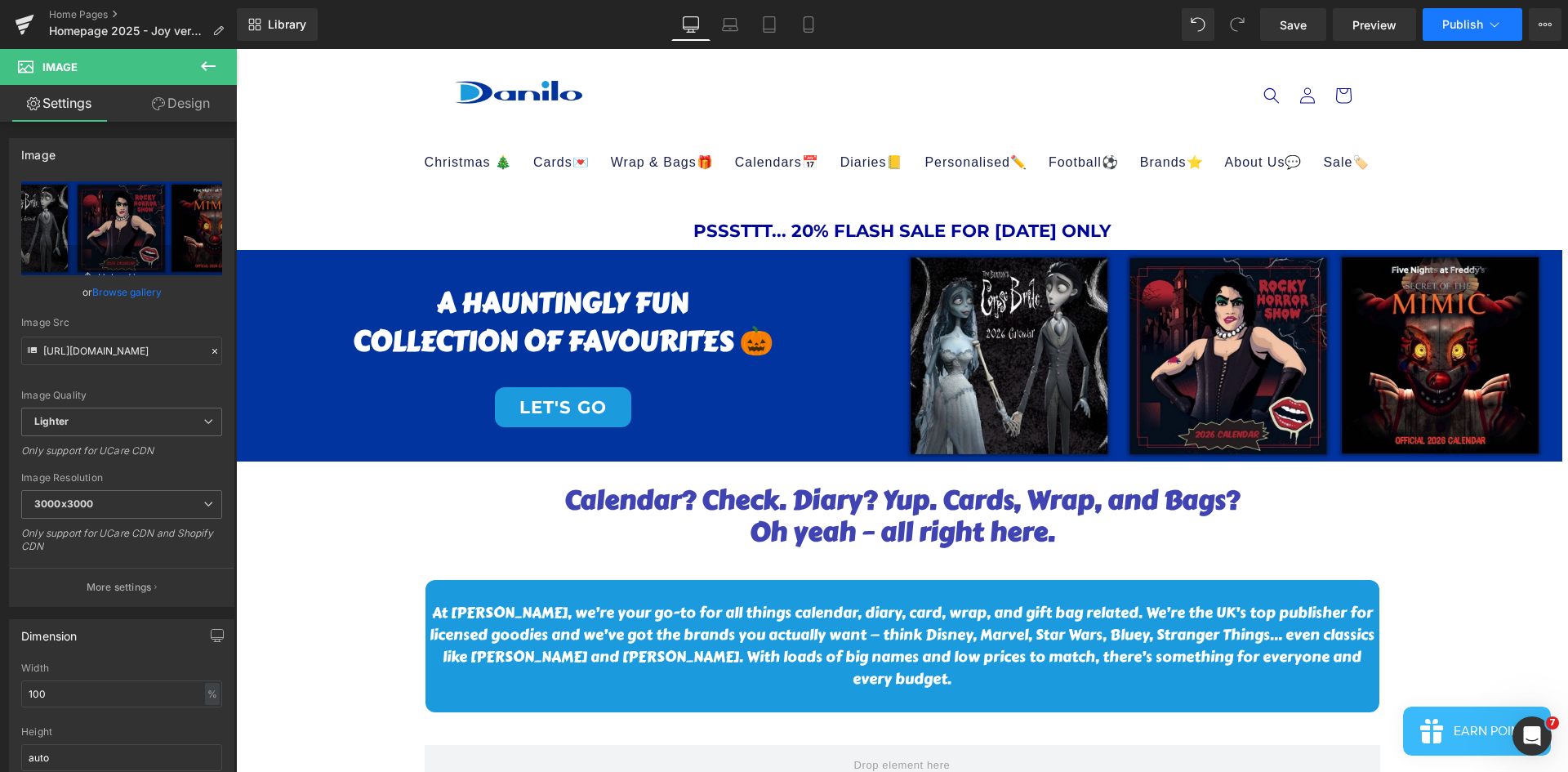
click at [1460, 23] on span "Publish" at bounding box center [1463, 24] width 41 height 13
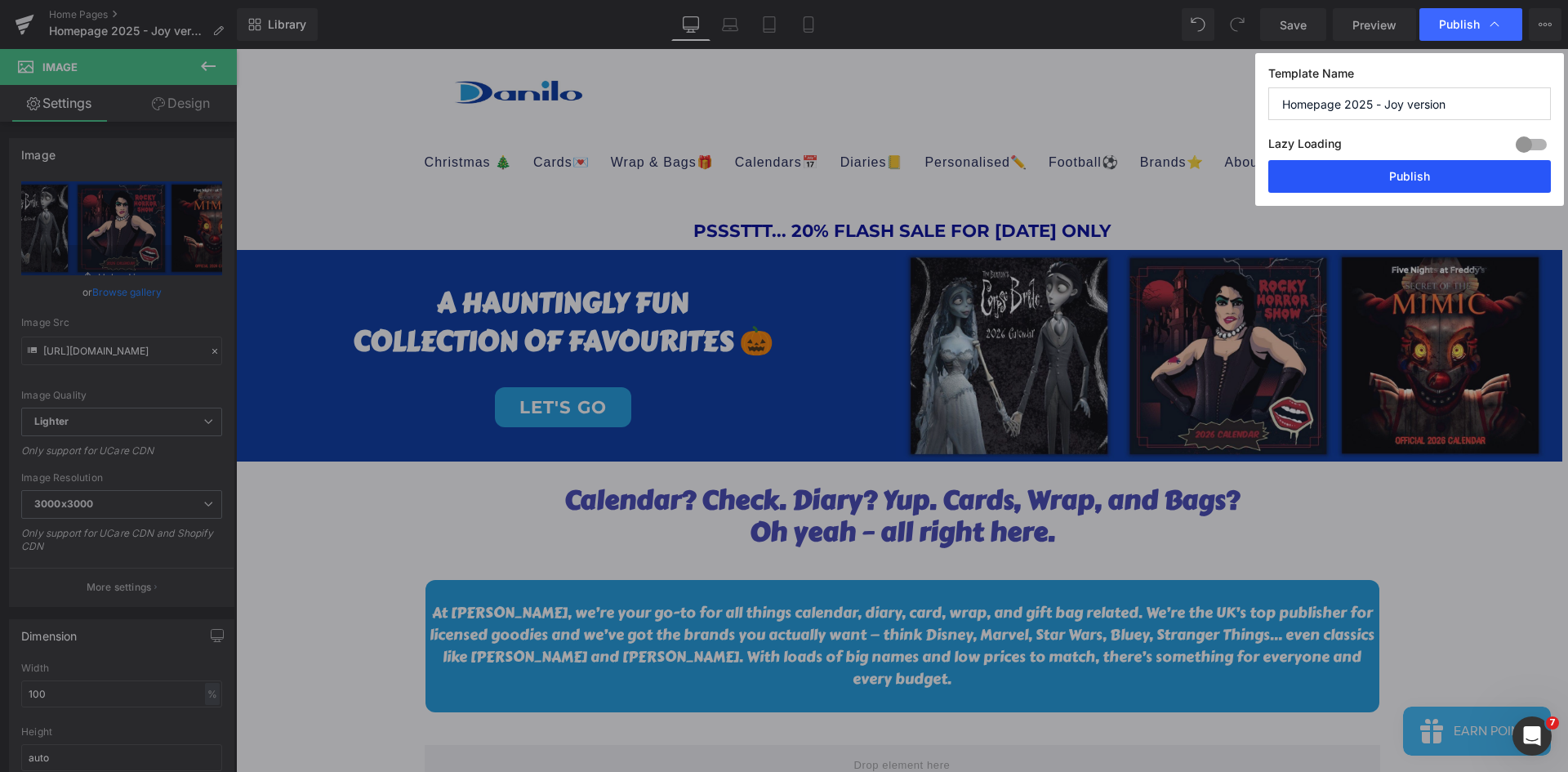
click at [1438, 172] on button "Publish" at bounding box center [1409, 176] width 282 height 33
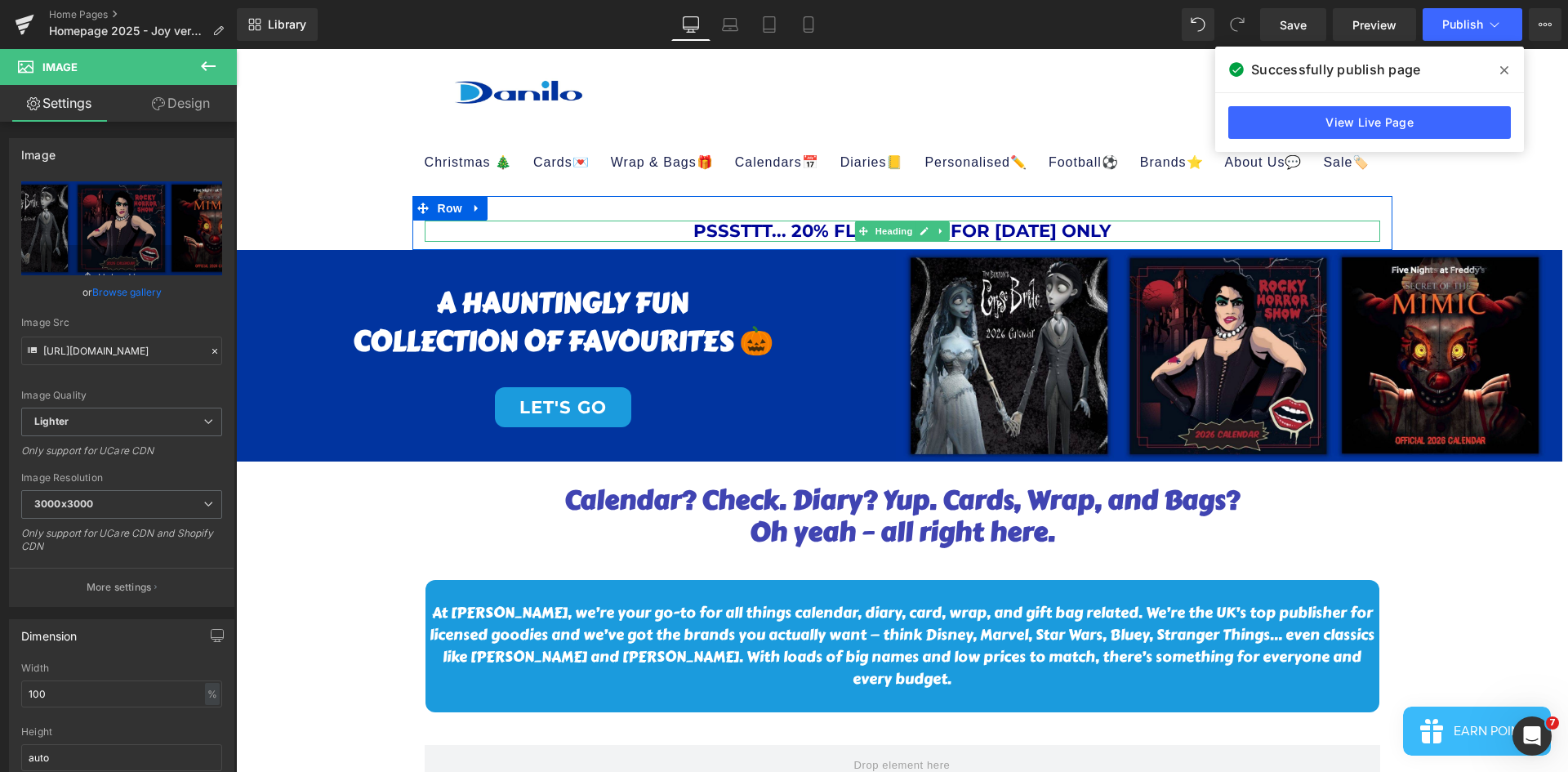
click at [1109, 230] on h1 "PSSSTTT... 20% FLASH SALE FOR [DATE] ONLY" at bounding box center [902, 230] width 955 height 21
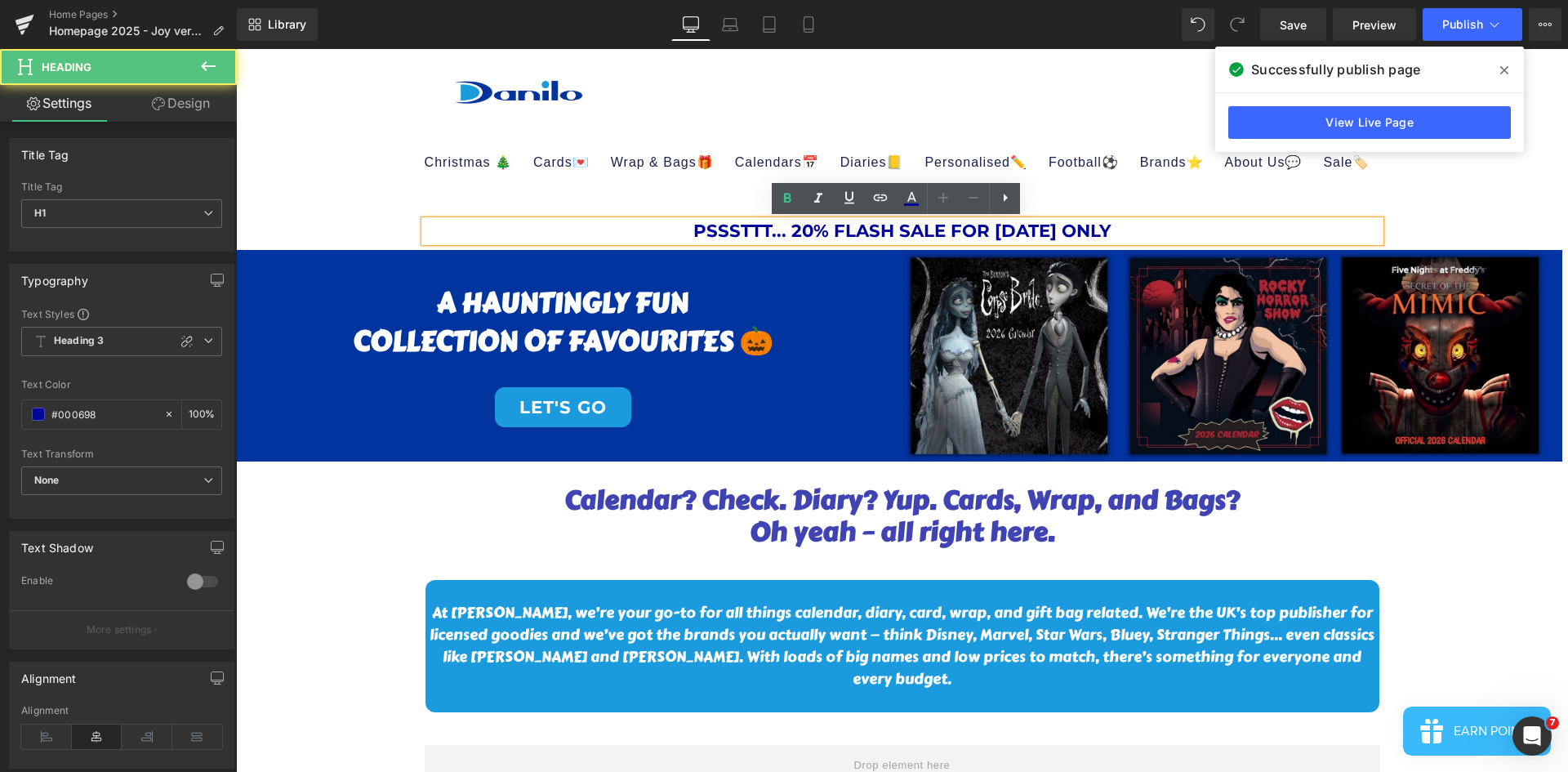
click at [924, 227] on h1 "PSSSTTT... 20% FLASH SALE FOR [DATE] ONLY" at bounding box center [902, 230] width 955 height 21
click at [924, 226] on h1 "PSSSTTT... 20% FLASH SALE FOR [DATE] ONLY" at bounding box center [902, 230] width 955 height 21
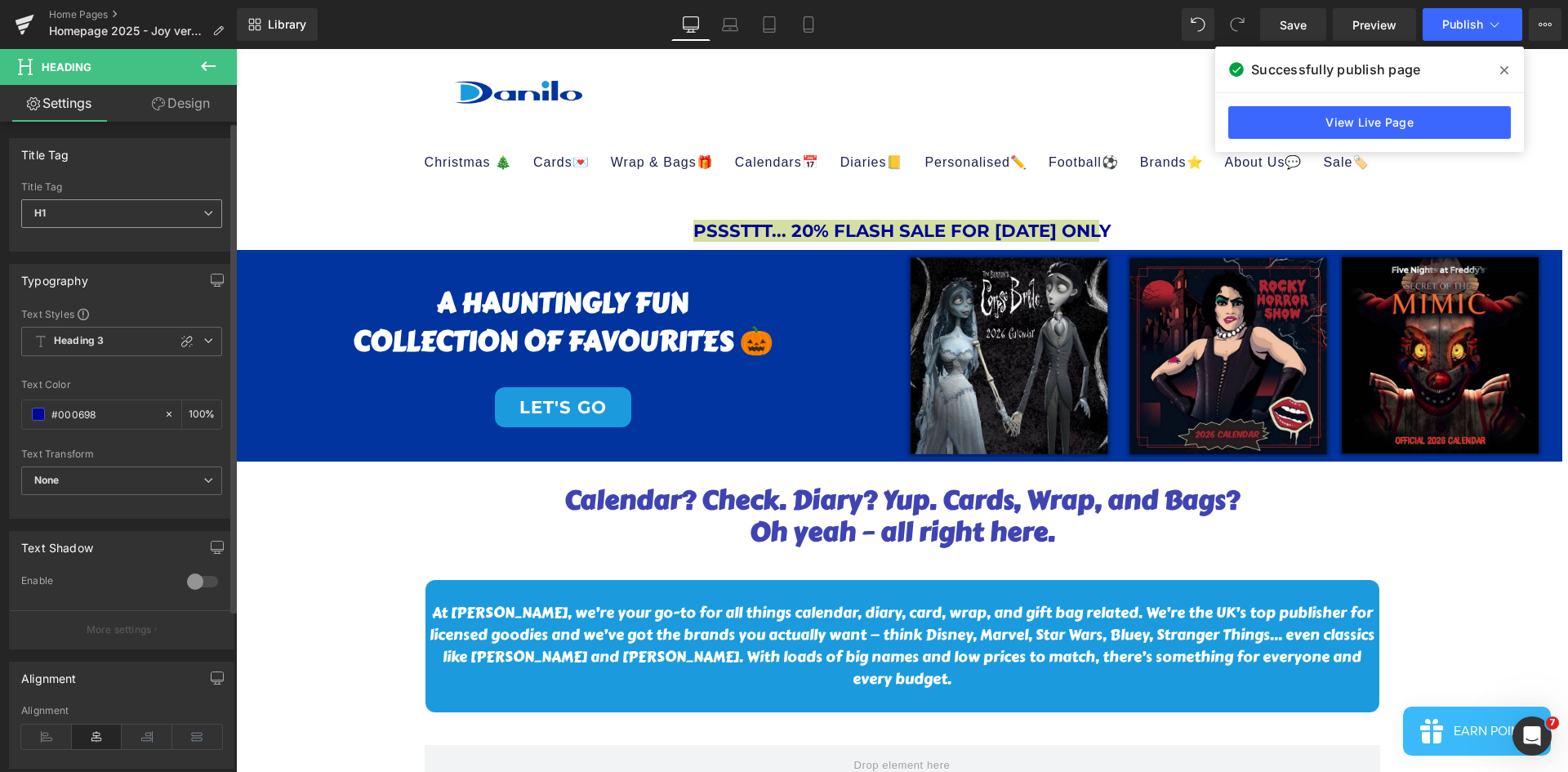
click at [57, 211] on span "H1" at bounding box center [121, 214] width 201 height 29
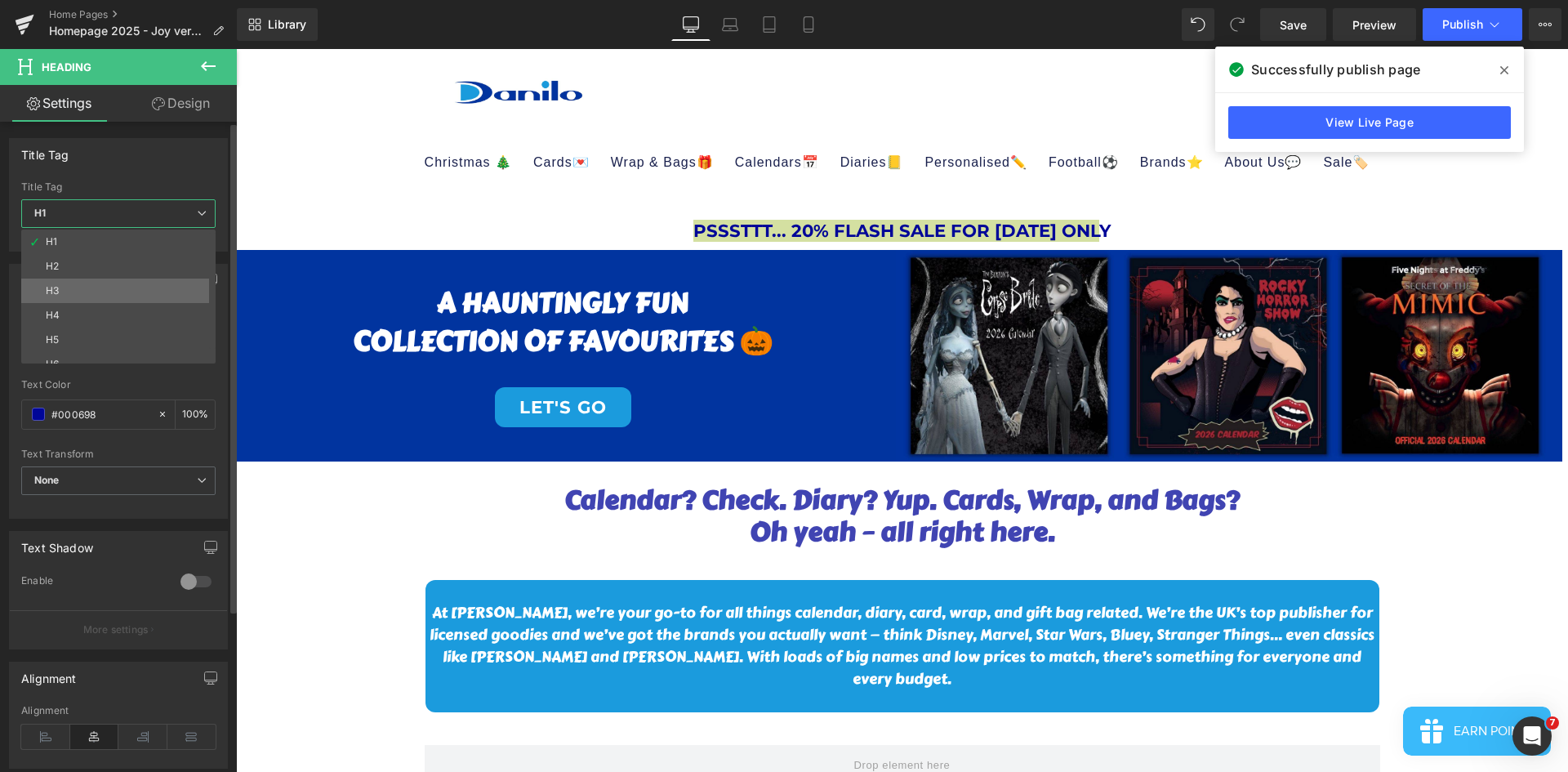
click at [81, 286] on li "H3" at bounding box center [122, 291] width 202 height 25
type input "100"
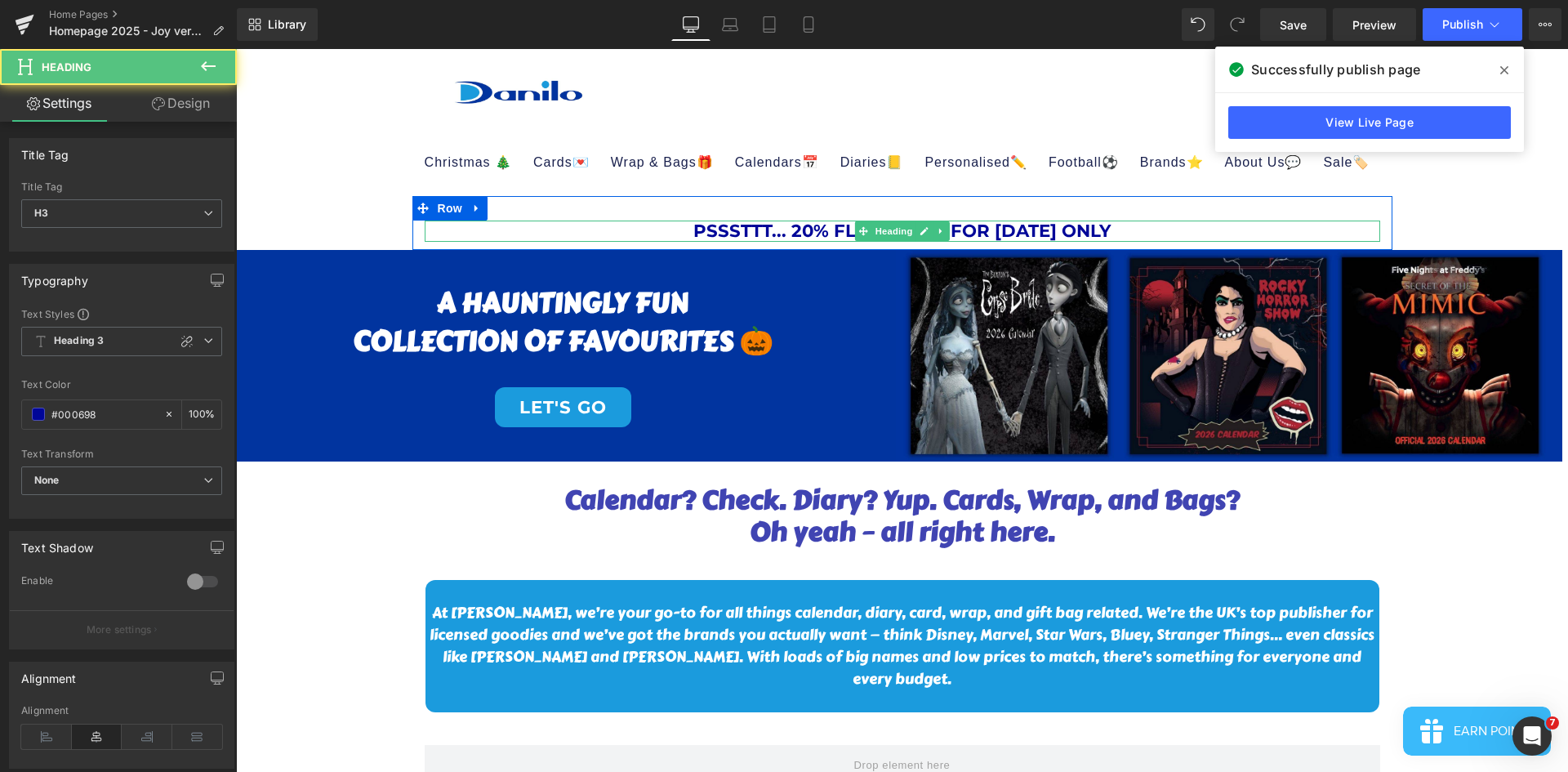
click at [799, 230] on h3 "PSSSTTT... 20% FLASH SALE FOR [DATE] ONLY" at bounding box center [902, 230] width 955 height 21
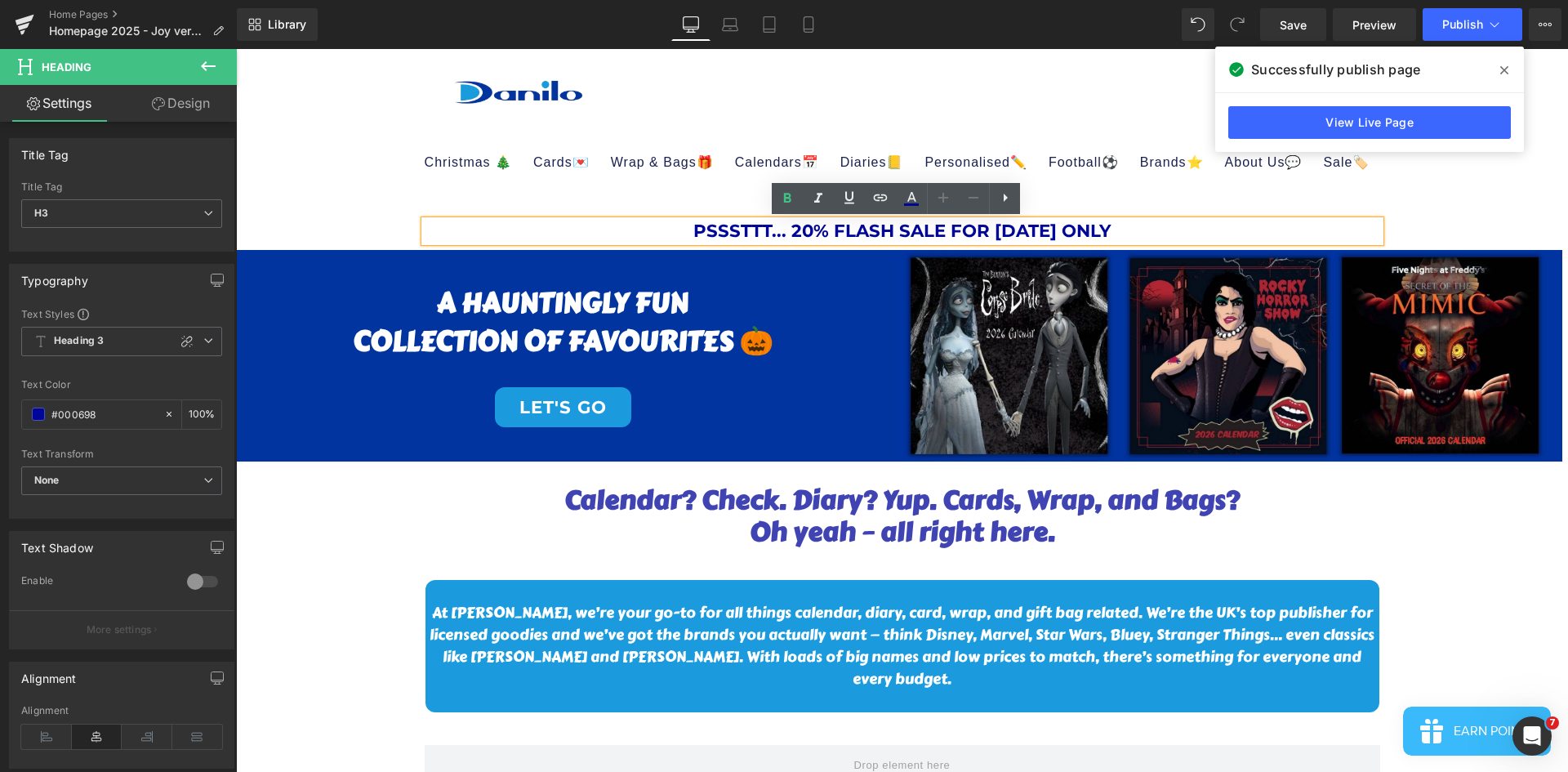
click at [647, 200] on div "PSSSTTT... 20% FLASH SALE FOR [DATE] ONLY Heading Row" at bounding box center [903, 223] width 980 height 54
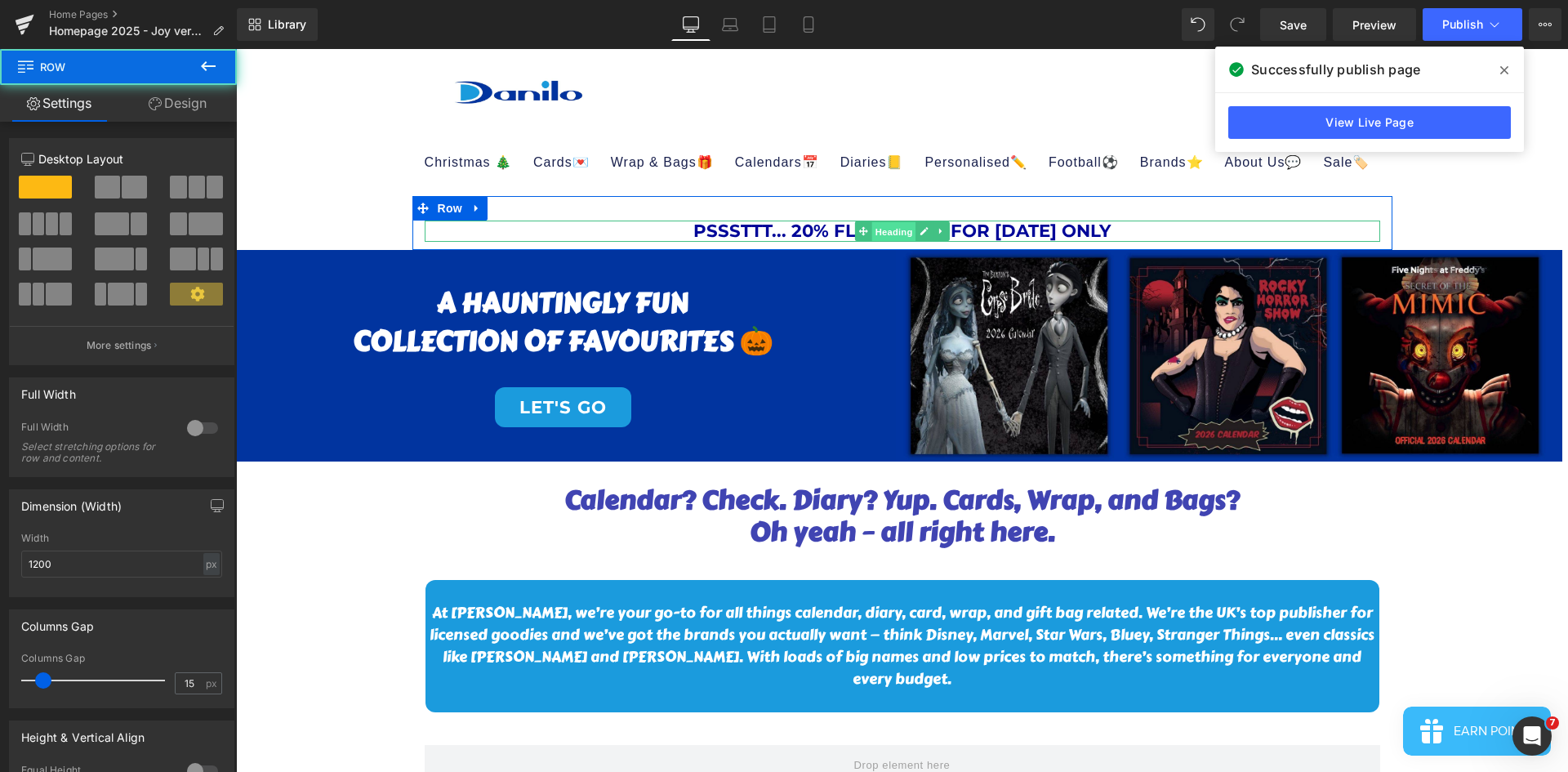
click at [880, 227] on span "Heading" at bounding box center [893, 231] width 44 height 19
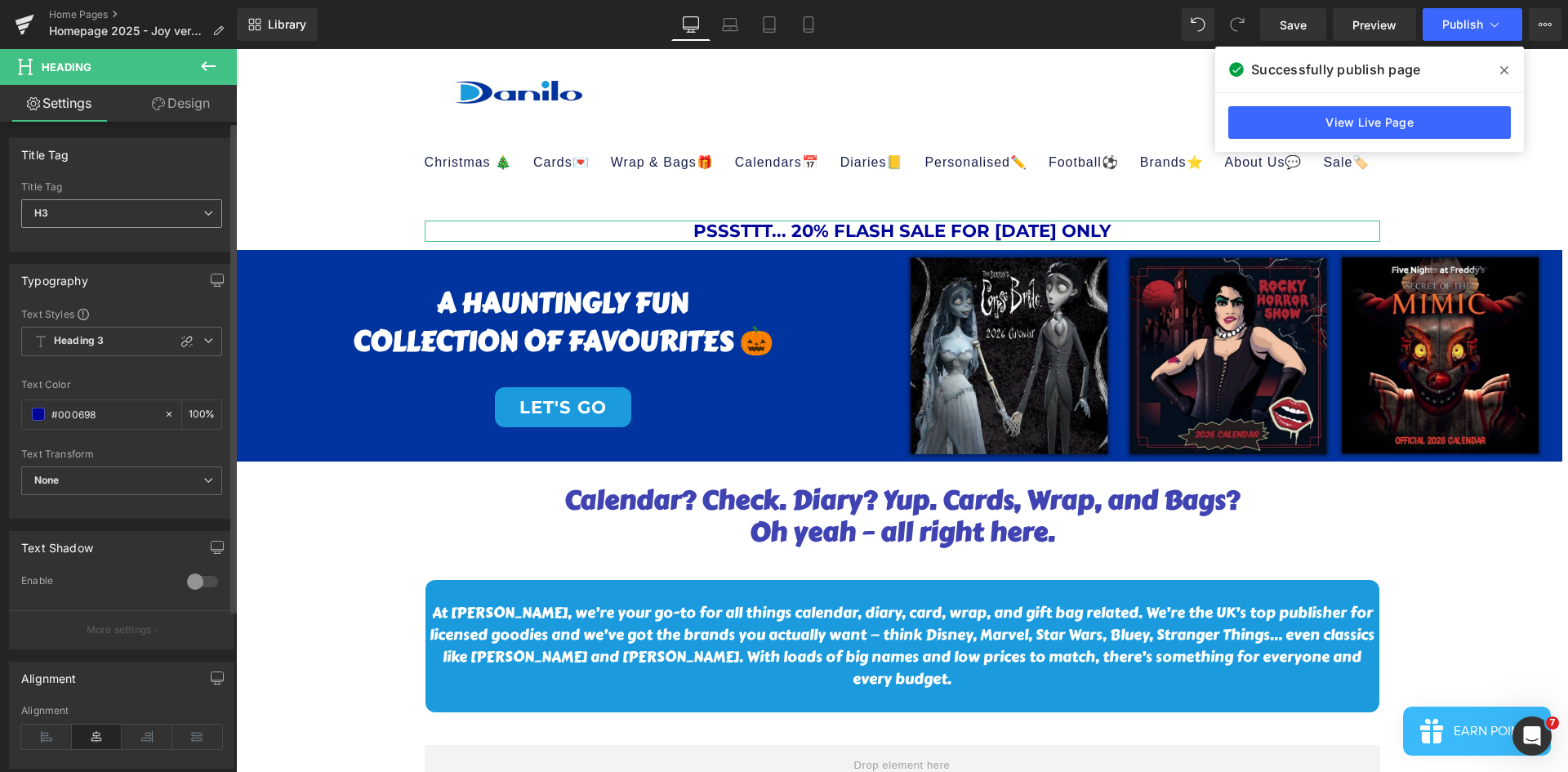
drag, startPoint x: 149, startPoint y: 211, endPoint x: 126, endPoint y: 285, distance: 77.5
click at [148, 212] on span "H3" at bounding box center [121, 214] width 201 height 29
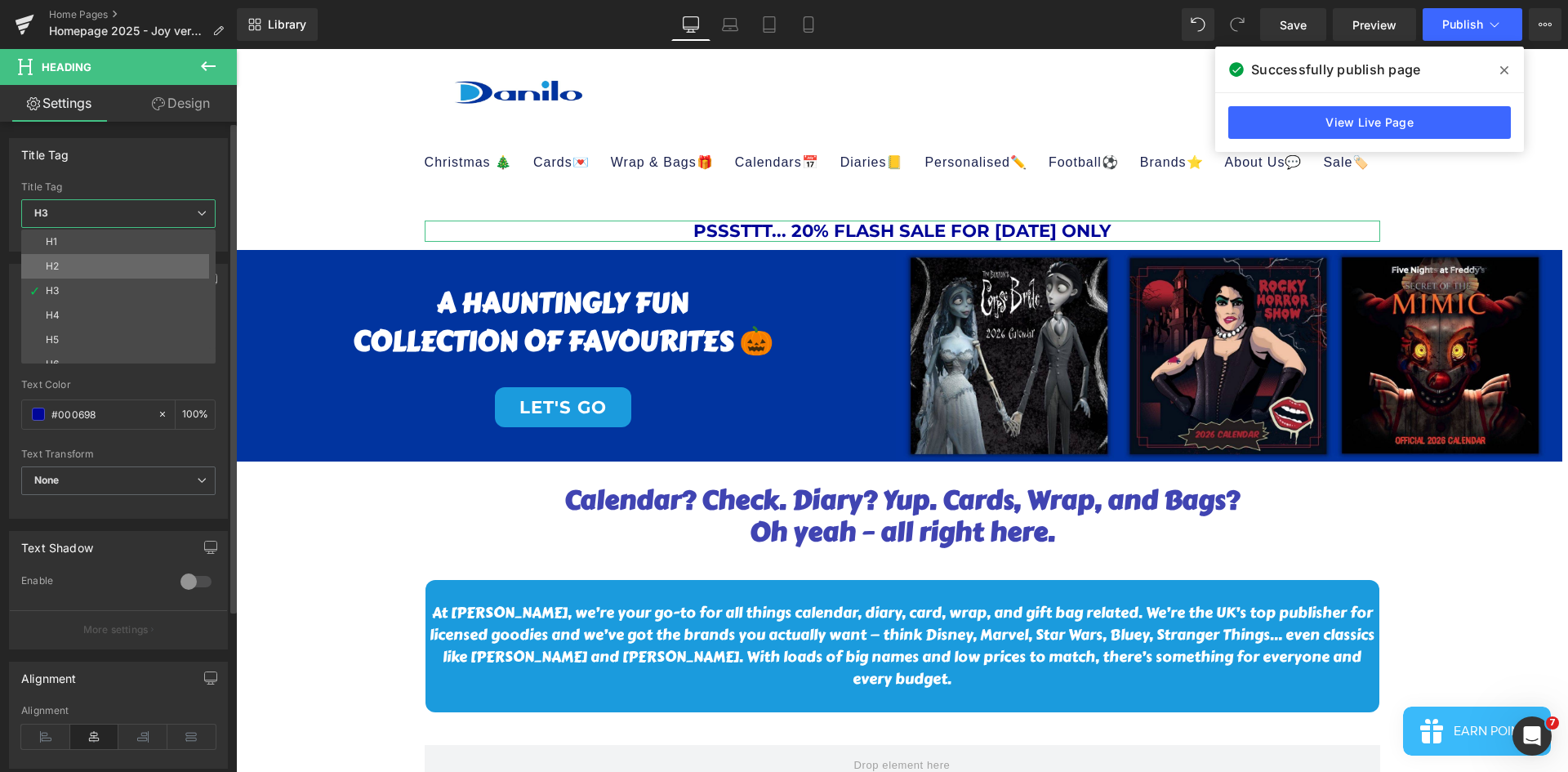
click at [120, 259] on li "H2" at bounding box center [122, 266] width 202 height 25
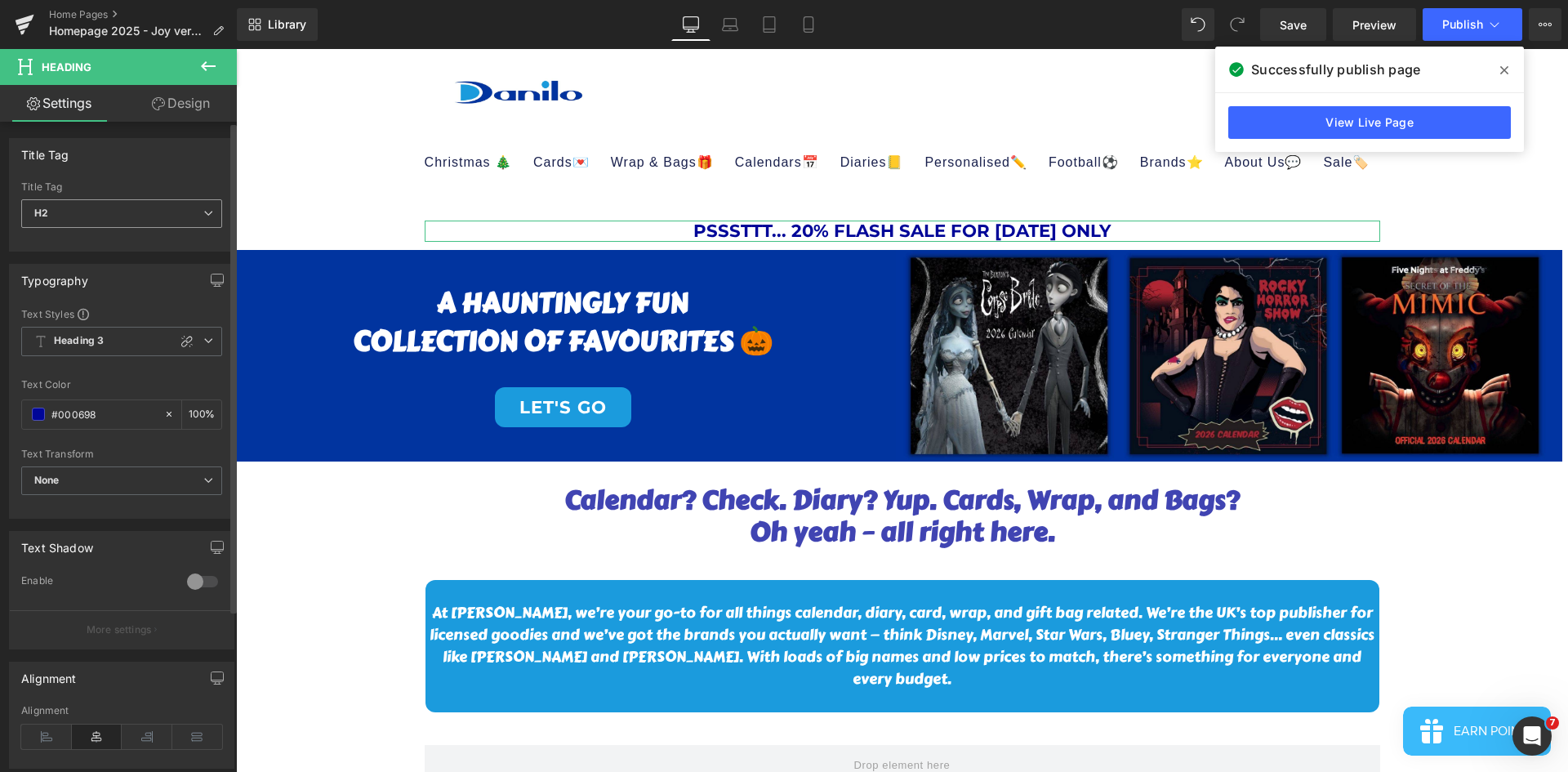
drag, startPoint x: 91, startPoint y: 209, endPoint x: 91, endPoint y: 223, distance: 14.0
click at [91, 212] on span "H2" at bounding box center [121, 214] width 201 height 29
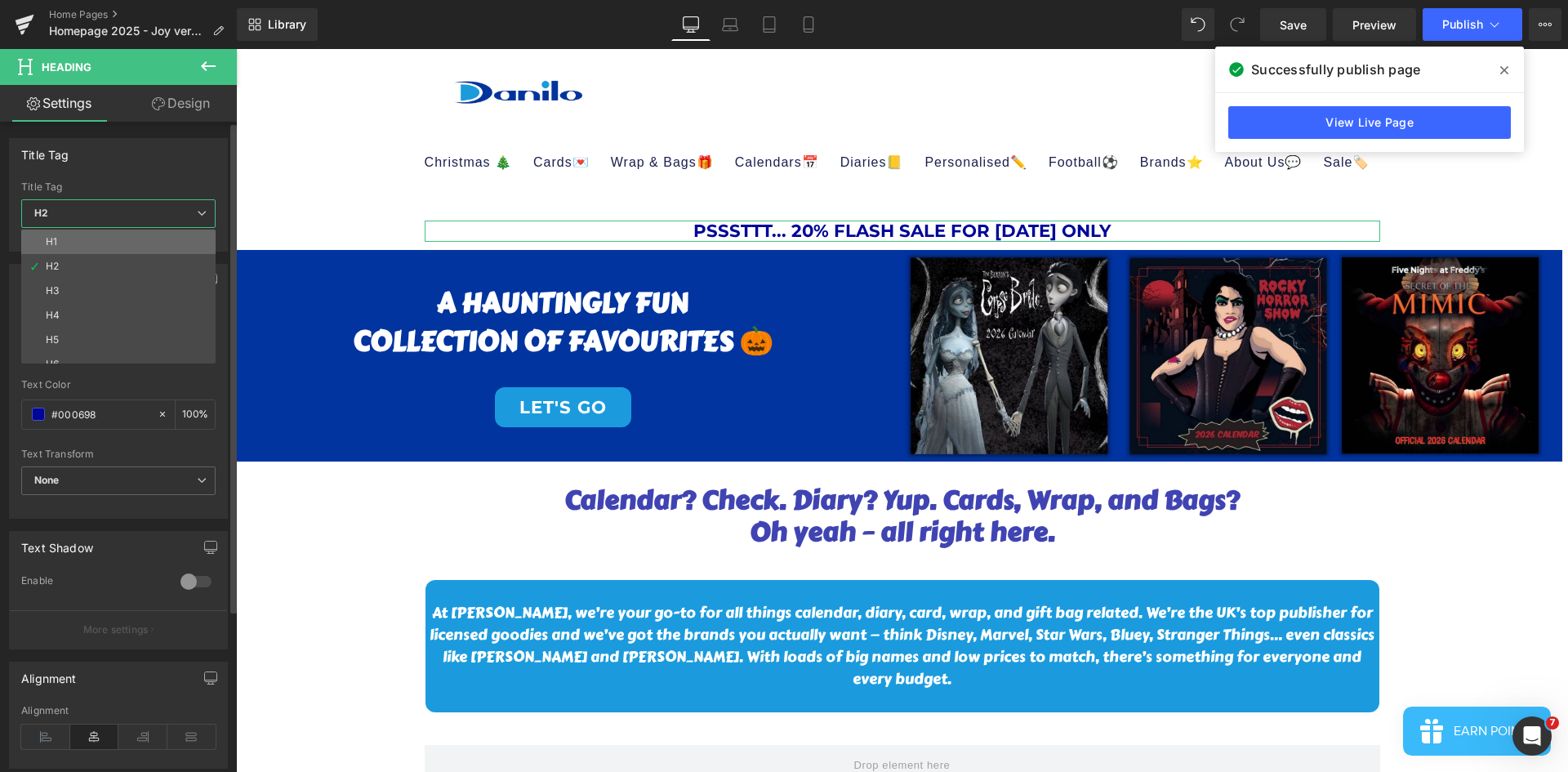
click at [91, 251] on li "H1" at bounding box center [122, 242] width 202 height 25
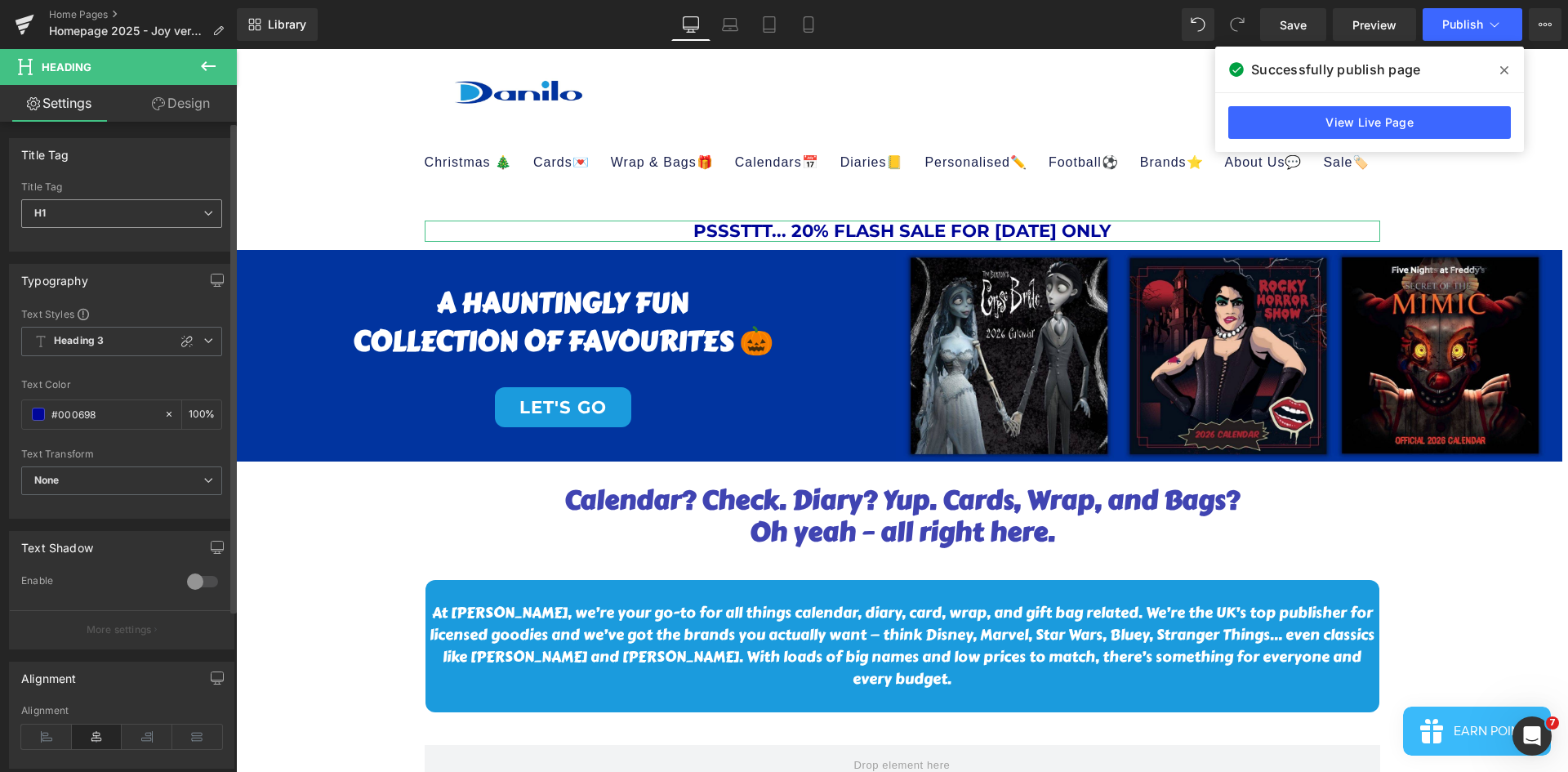
click at [128, 208] on span "H1" at bounding box center [121, 214] width 201 height 29
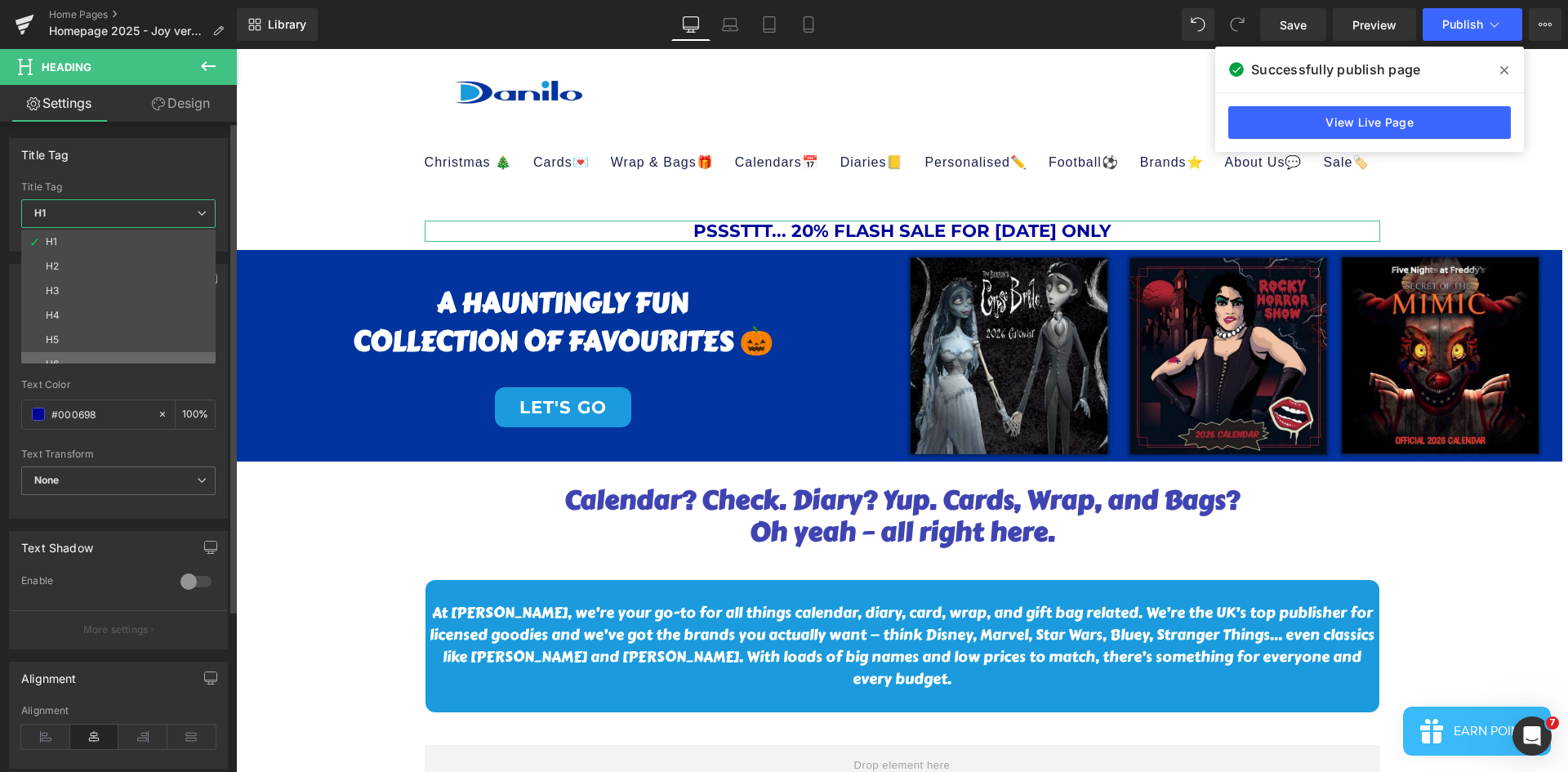
click at [120, 359] on li "H6" at bounding box center [122, 364] width 202 height 25
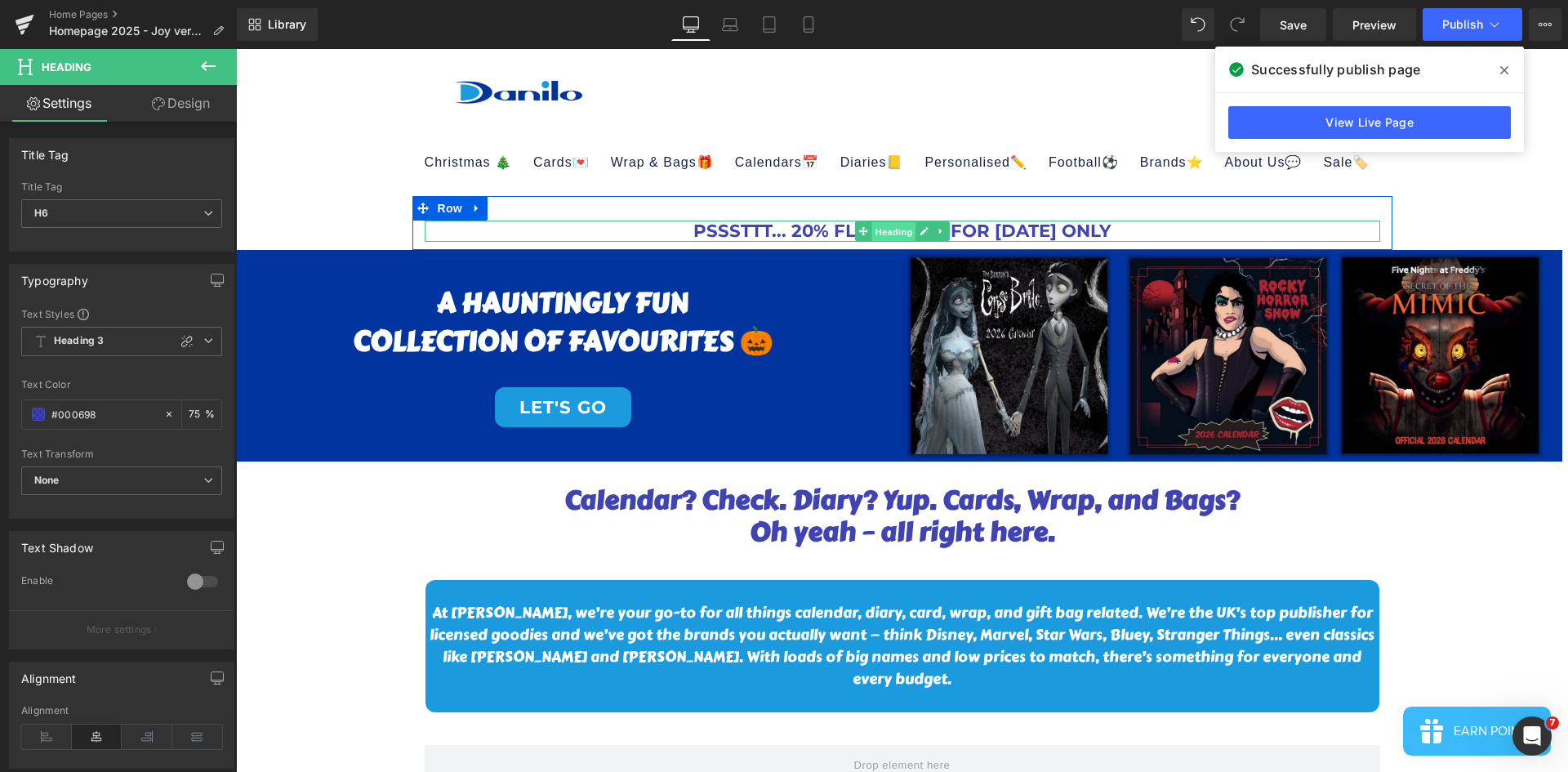
click at [897, 222] on span "Heading" at bounding box center [893, 231] width 44 height 19
click at [920, 230] on icon at bounding box center [925, 231] width 8 height 8
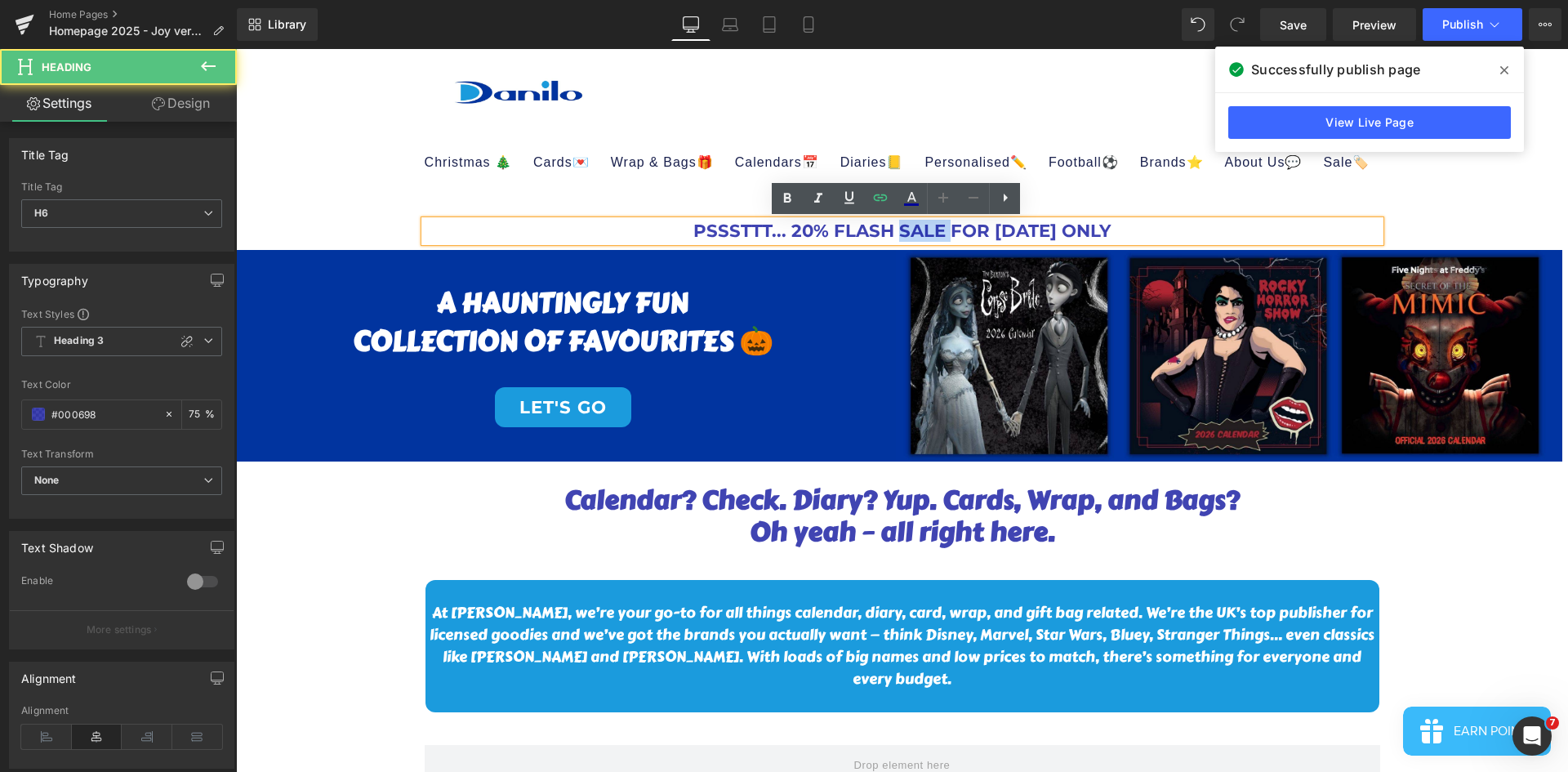
click at [918, 230] on h6 "PSSSTTT... 20% FLASH SALE FOR [DATE] ONLY" at bounding box center [902, 230] width 955 height 21
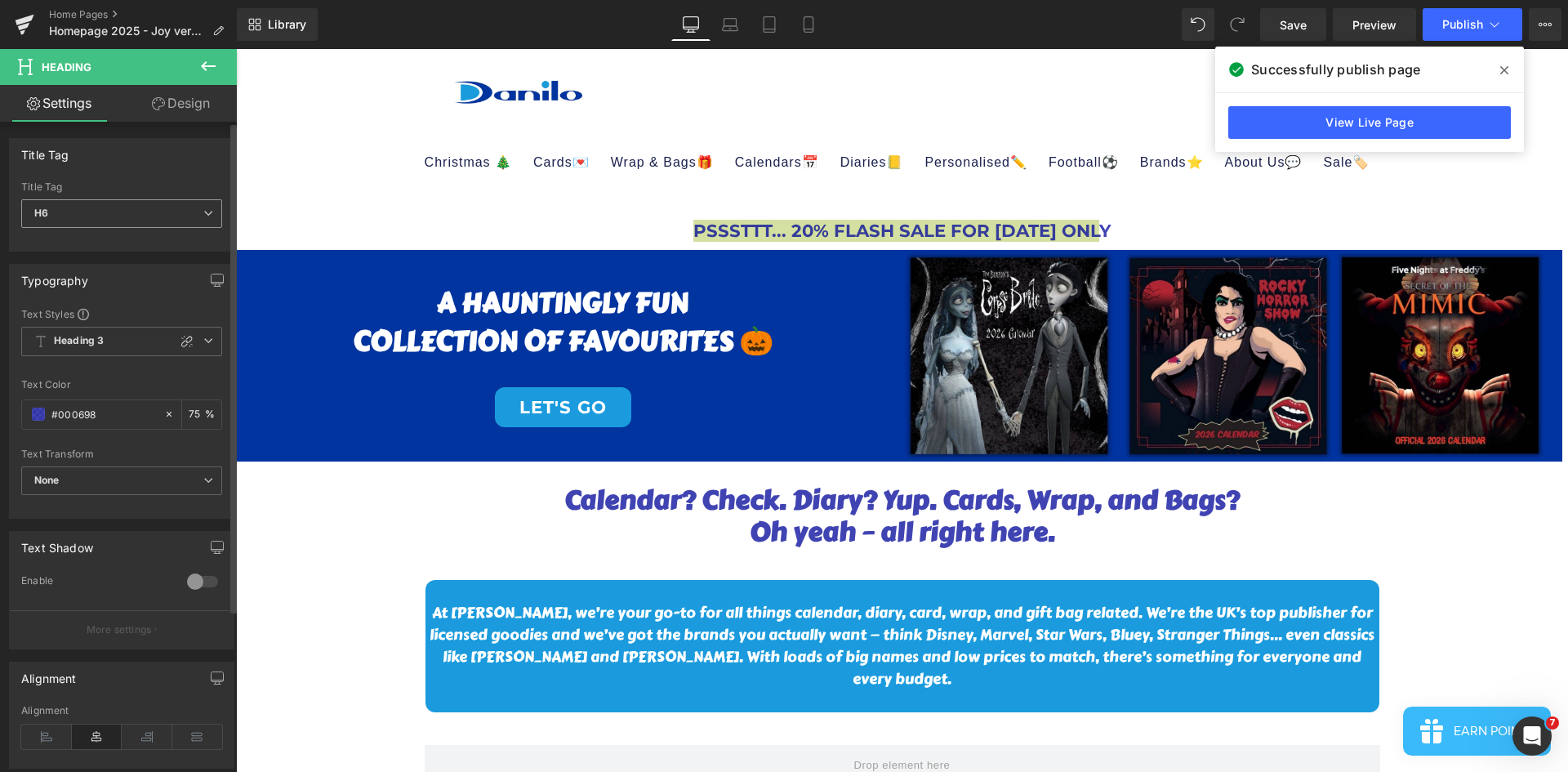
click at [81, 219] on span "H6" at bounding box center [121, 214] width 201 height 29
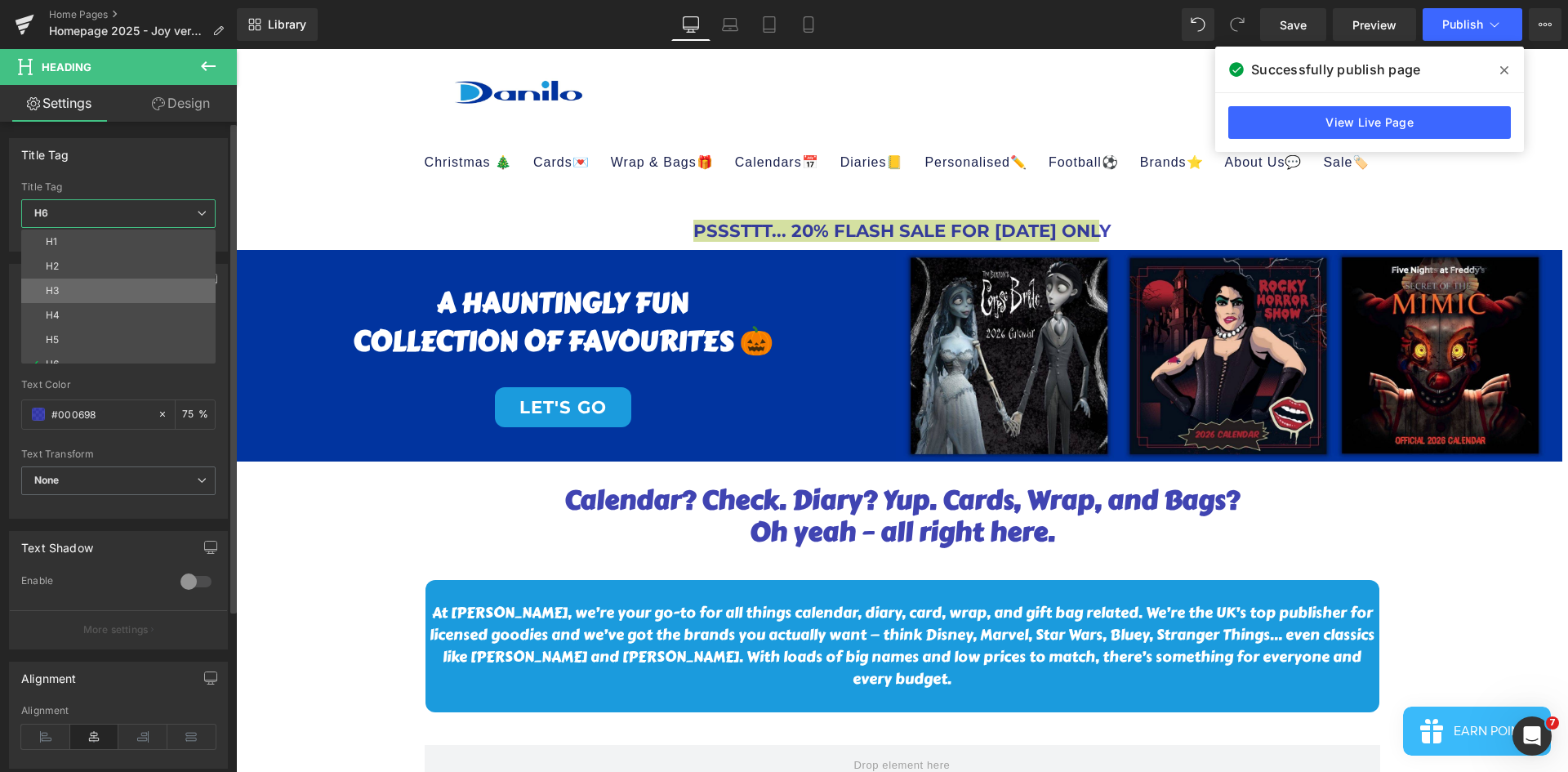
click at [72, 282] on li "H3" at bounding box center [122, 291] width 202 height 25
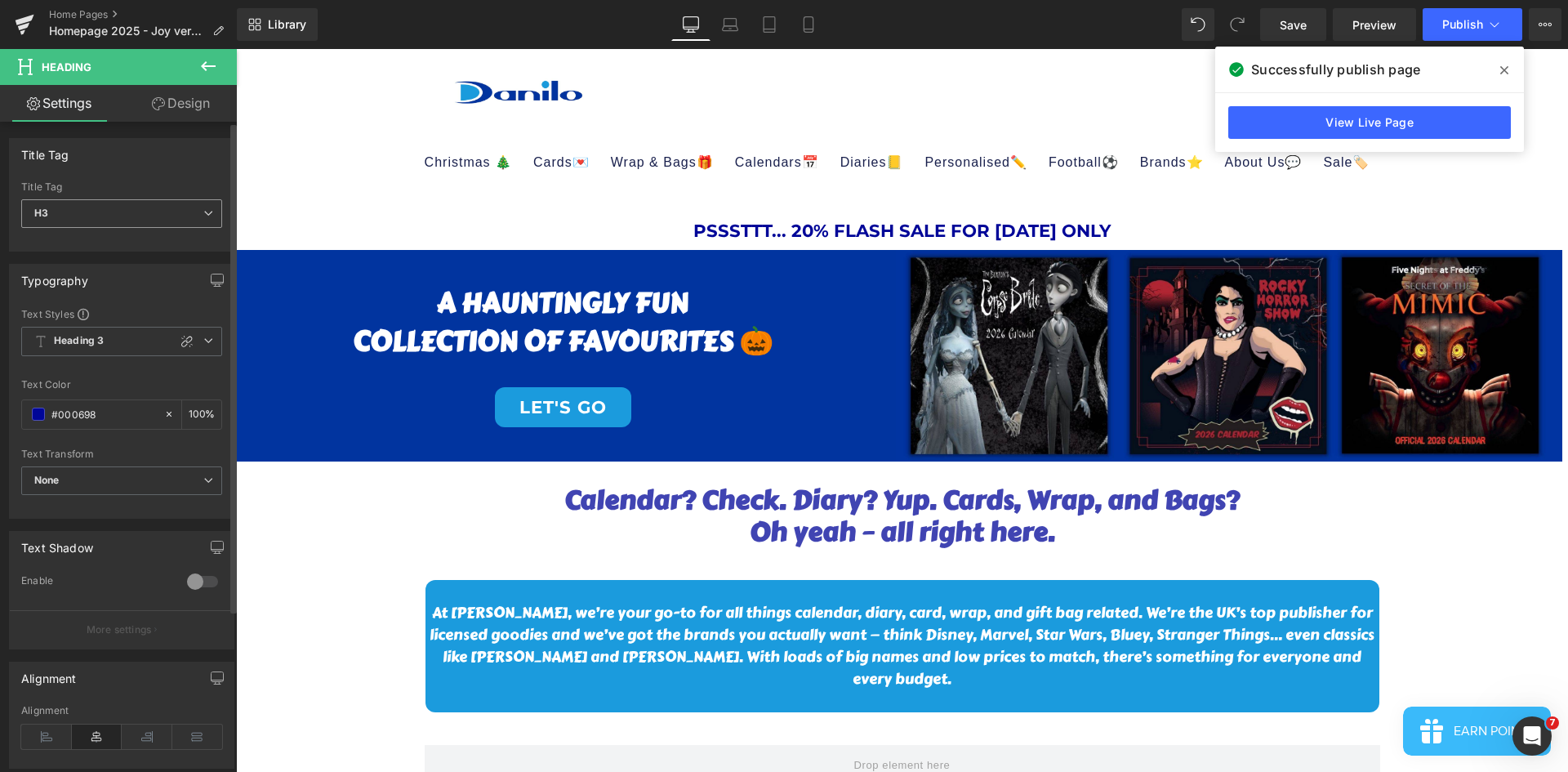
drag, startPoint x: 102, startPoint y: 205, endPoint x: 86, endPoint y: 249, distance: 46.8
click at [100, 211] on span "H3" at bounding box center [121, 214] width 201 height 29
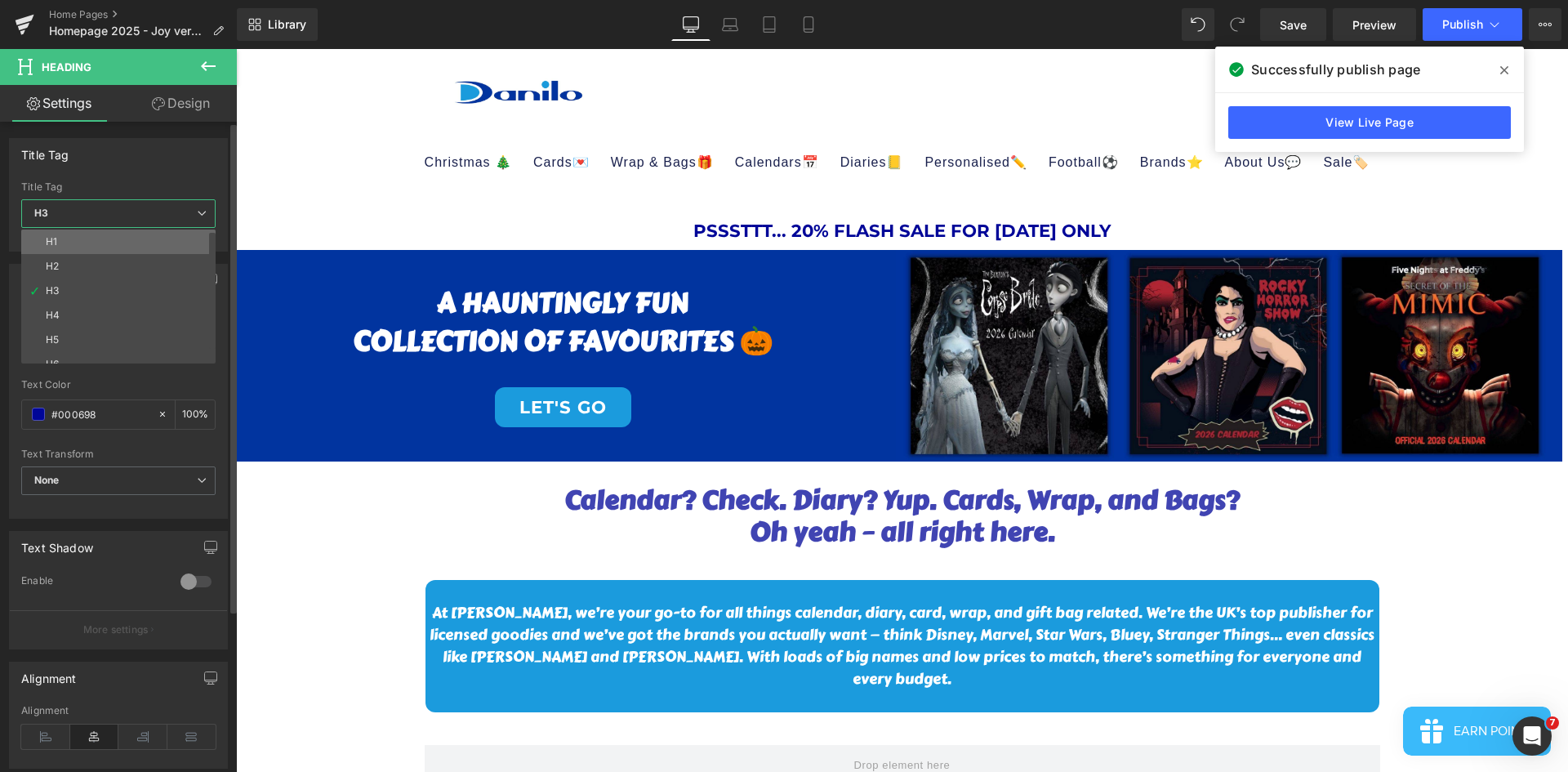
click at [93, 239] on li "H1" at bounding box center [122, 242] width 202 height 25
type input "100"
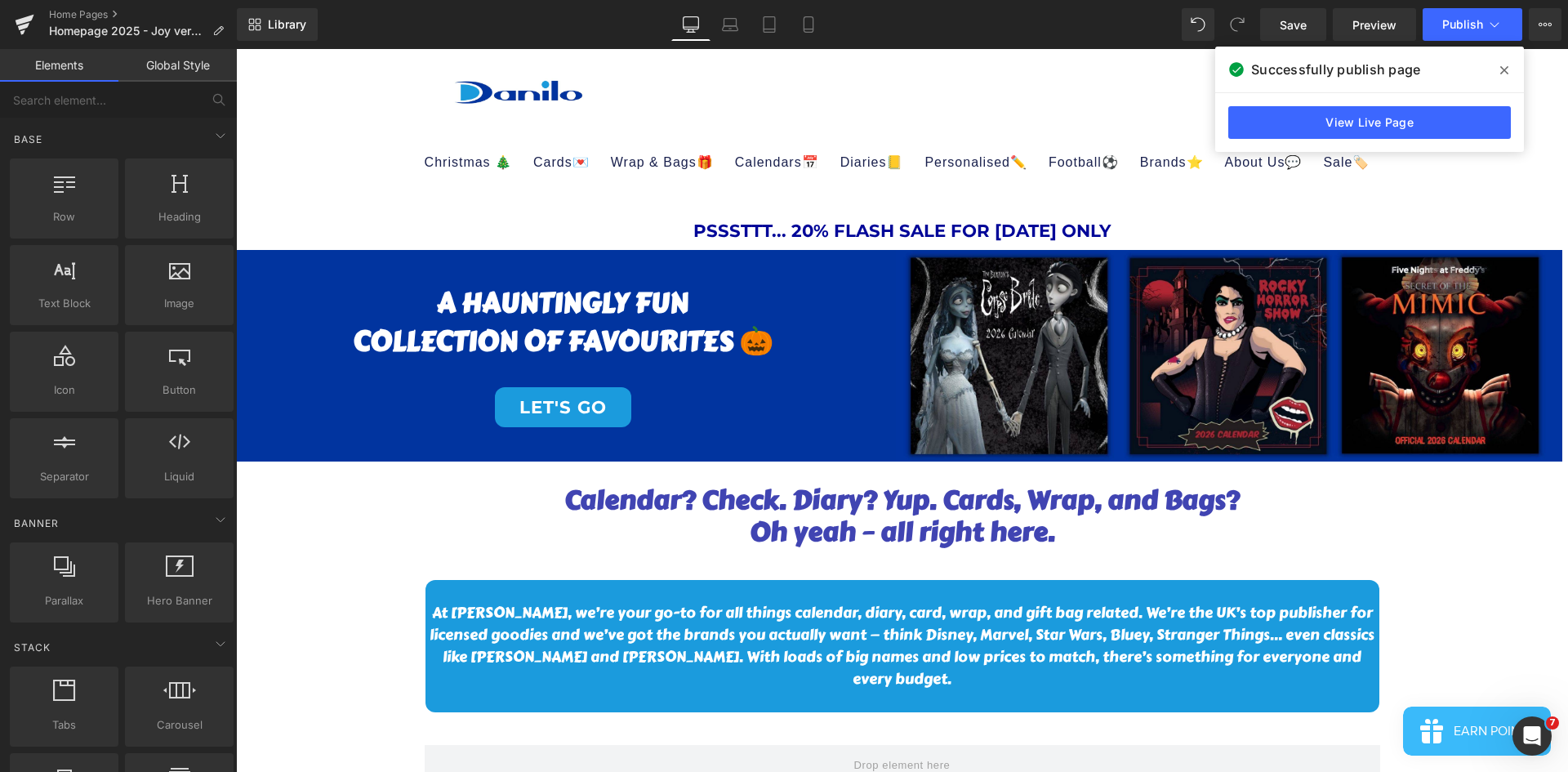
click at [311, 137] on sticky-header "Christmas 🎄 Advent Calendars Advent Calendars Bluey Disney Frozen Harry Potter …" at bounding box center [902, 122] width 1332 height 147
click at [310, 137] on sticky-header "Christmas 🎄 Advent Calendars Advent Calendars Bluey Disney Frozen Harry Potter …" at bounding box center [902, 122] width 1332 height 147
click at [1455, 130] on link "View Live Page" at bounding box center [1369, 122] width 282 height 33
